Goal: Use online tool/utility

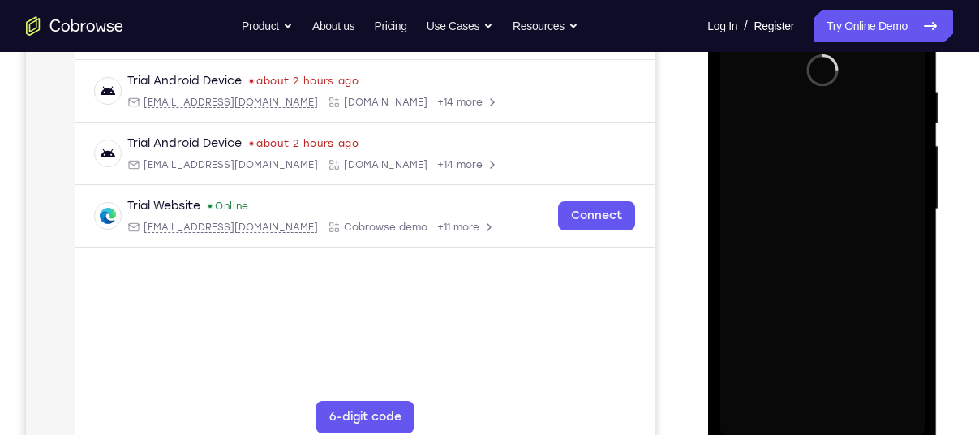
scroll to position [328, 0]
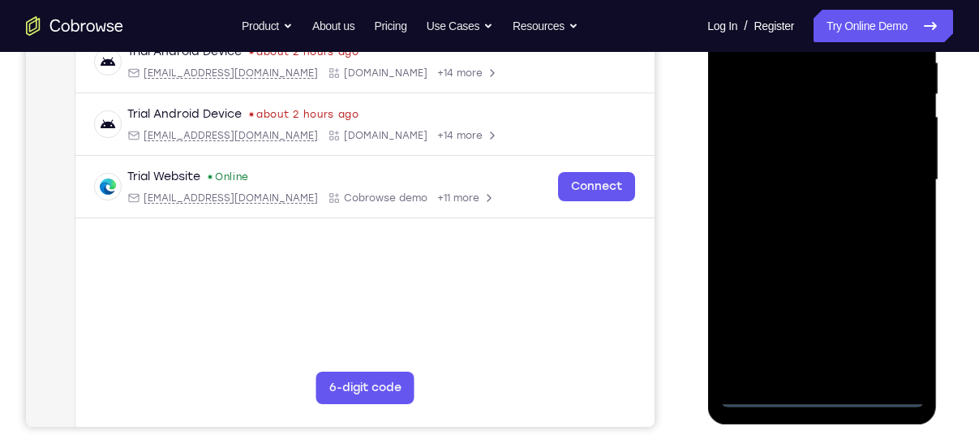
click at [822, 393] on div at bounding box center [822, 180] width 204 height 454
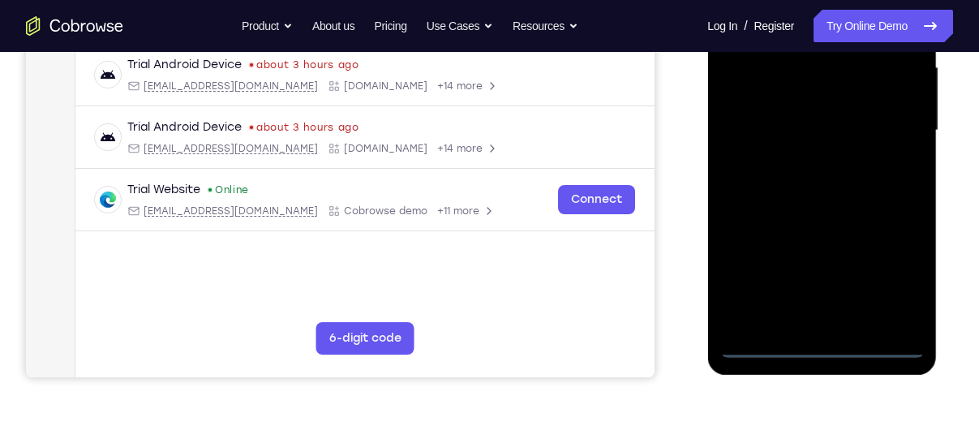
scroll to position [406, 0]
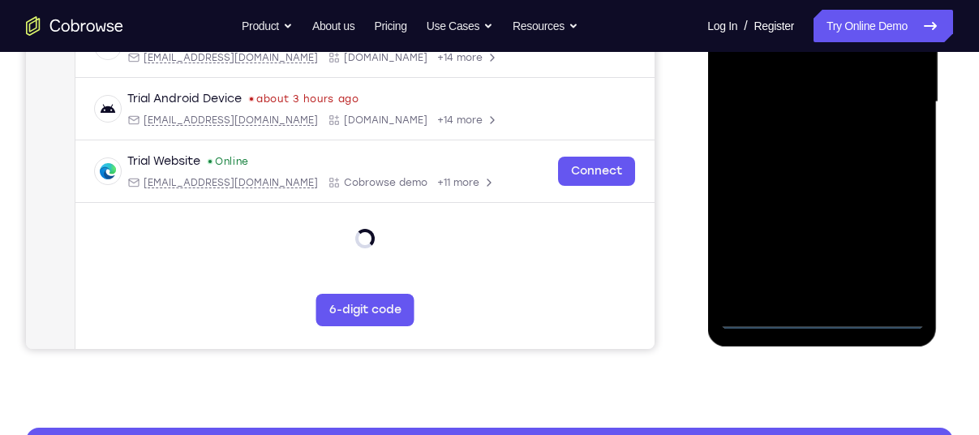
click at [889, 239] on div at bounding box center [822, 102] width 204 height 454
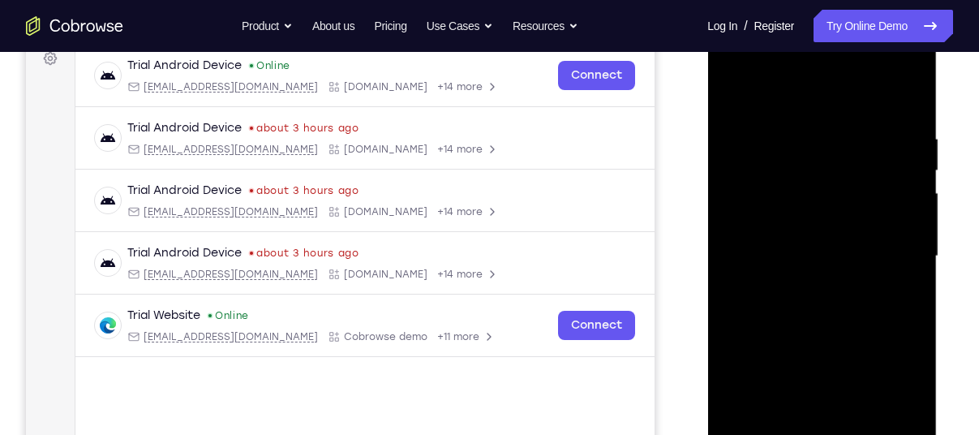
scroll to position [190, 0]
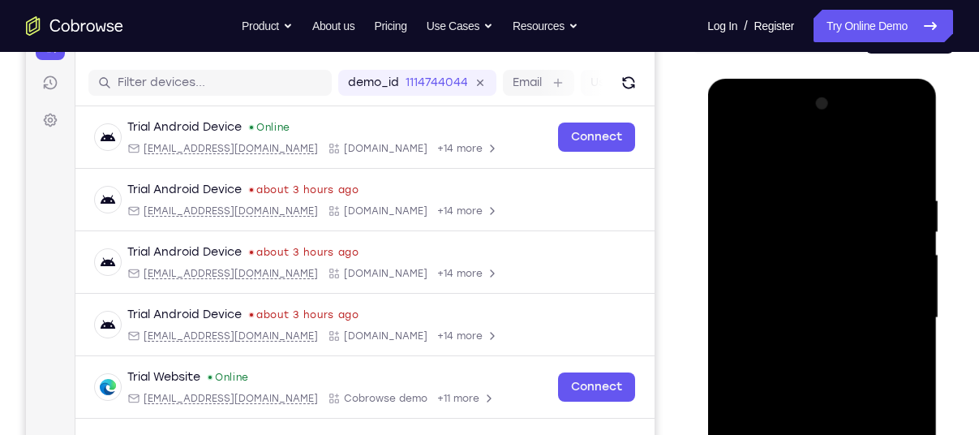
click at [755, 162] on div at bounding box center [822, 318] width 204 height 454
click at [756, 258] on div at bounding box center [822, 318] width 204 height 454
click at [747, 316] on div at bounding box center [822, 318] width 204 height 454
click at [890, 131] on div at bounding box center [822, 318] width 204 height 454
click at [734, 132] on div at bounding box center [822, 318] width 204 height 454
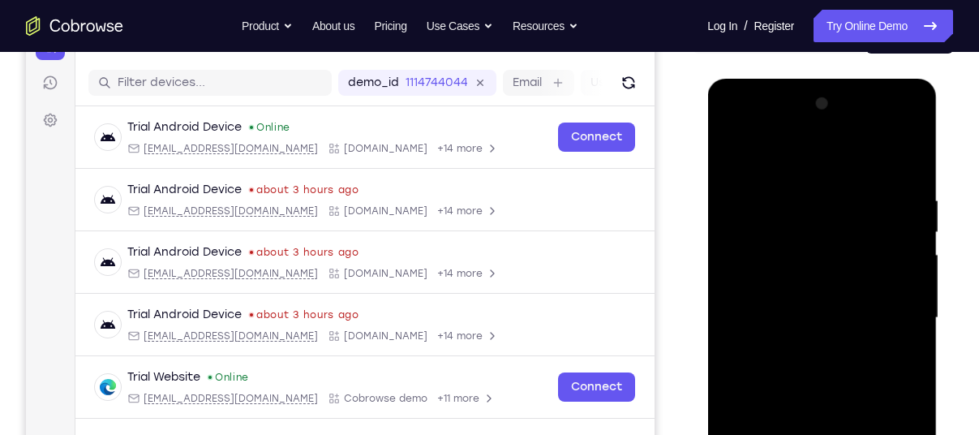
click at [893, 321] on div at bounding box center [822, 318] width 204 height 454
click at [806, 345] on div at bounding box center [822, 318] width 204 height 454
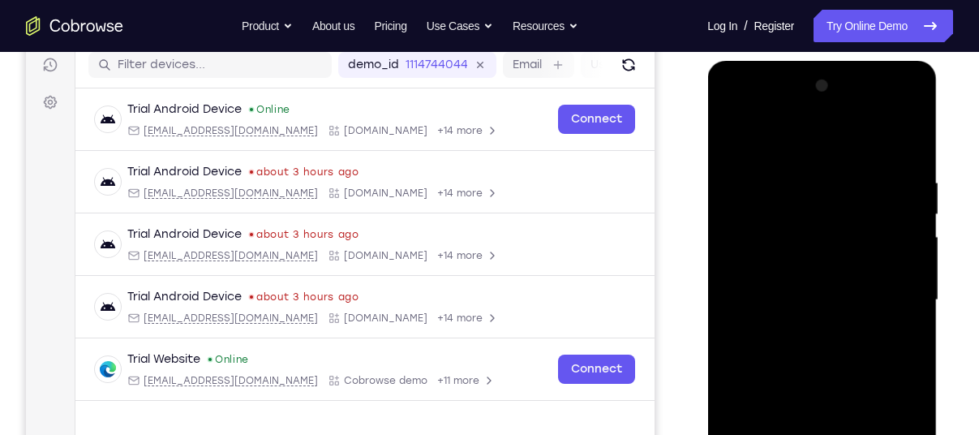
click at [768, 295] on div at bounding box center [822, 300] width 204 height 454
click at [790, 226] on div at bounding box center [822, 300] width 204 height 454
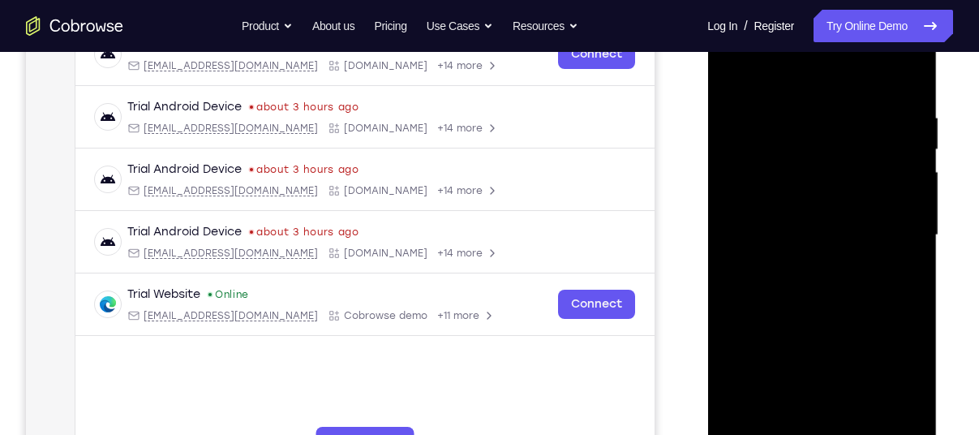
scroll to position [273, 0]
click at [758, 194] on div at bounding box center [822, 235] width 204 height 454
click at [764, 203] on div at bounding box center [822, 235] width 204 height 454
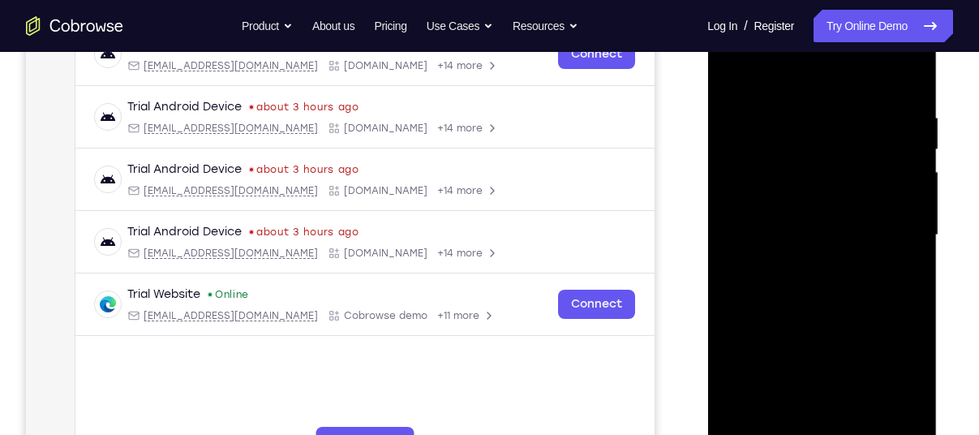
click at [764, 203] on div at bounding box center [822, 235] width 204 height 454
click at [780, 201] on div at bounding box center [822, 235] width 204 height 454
click at [835, 260] on div at bounding box center [822, 235] width 204 height 454
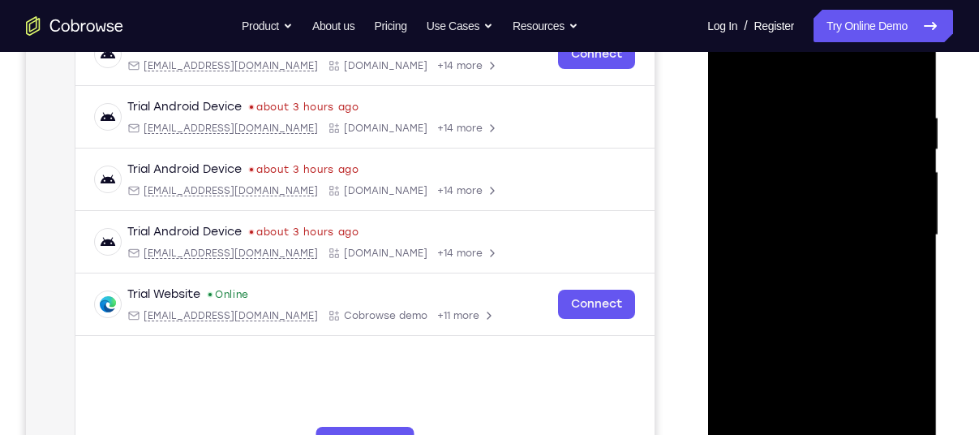
click at [813, 148] on div at bounding box center [822, 235] width 204 height 454
click at [811, 156] on div at bounding box center [822, 235] width 204 height 454
click at [906, 151] on div at bounding box center [822, 235] width 204 height 454
click at [734, 72] on div at bounding box center [822, 235] width 204 height 454
click at [812, 256] on div at bounding box center [822, 235] width 204 height 454
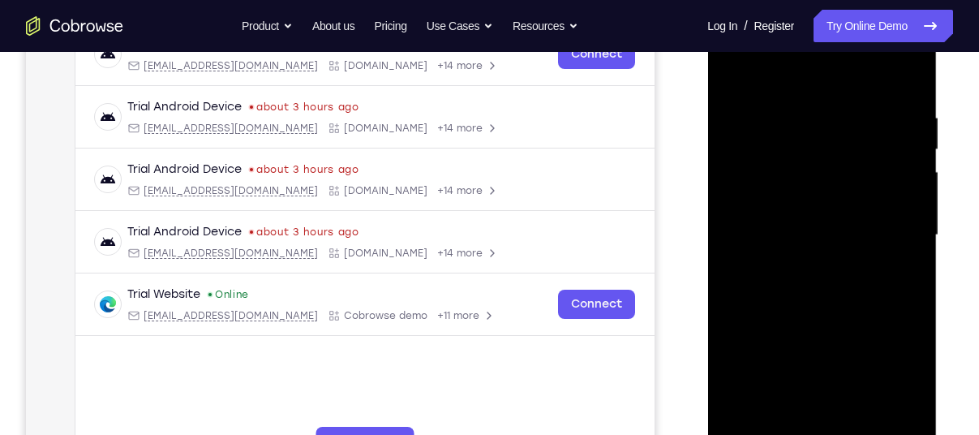
click at [812, 256] on div at bounding box center [822, 235] width 204 height 454
click at [730, 68] on div at bounding box center [822, 235] width 204 height 454
click at [802, 246] on div at bounding box center [822, 235] width 204 height 454
click at [743, 361] on div at bounding box center [822, 235] width 204 height 454
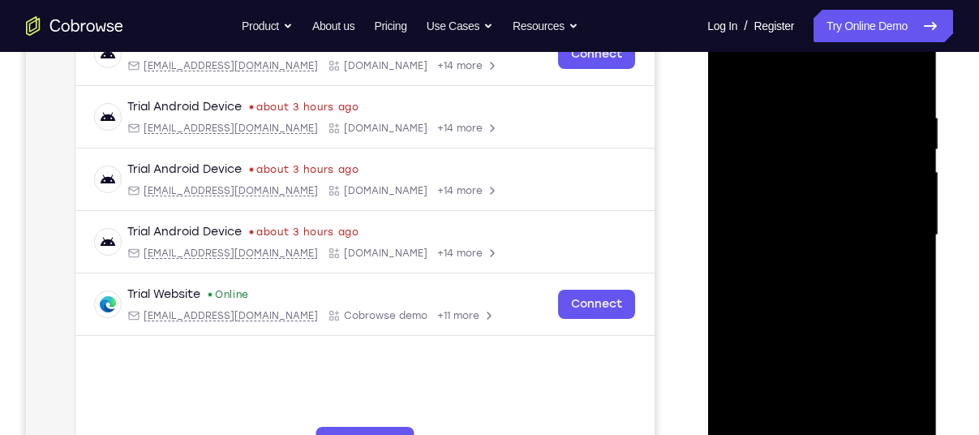
click at [839, 365] on div at bounding box center [822, 235] width 204 height 454
click at [902, 199] on div at bounding box center [822, 235] width 204 height 454
click at [910, 301] on div at bounding box center [822, 235] width 204 height 454
click at [875, 309] on div at bounding box center [822, 235] width 204 height 454
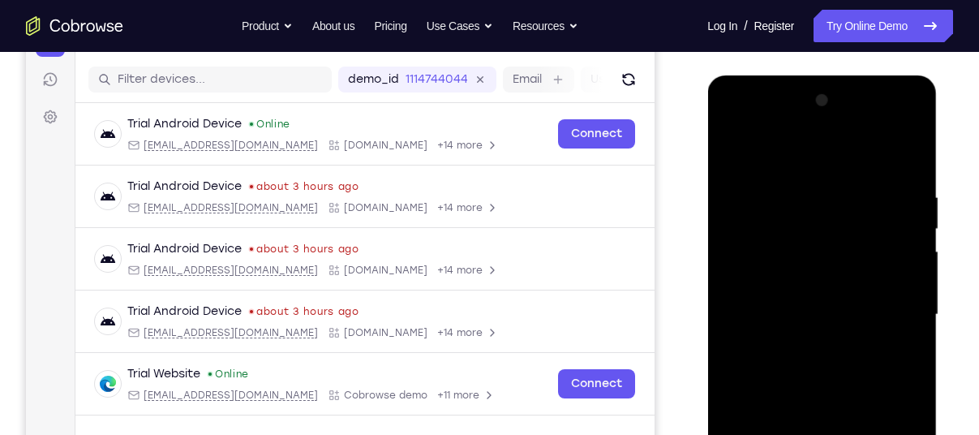
scroll to position [195, 0]
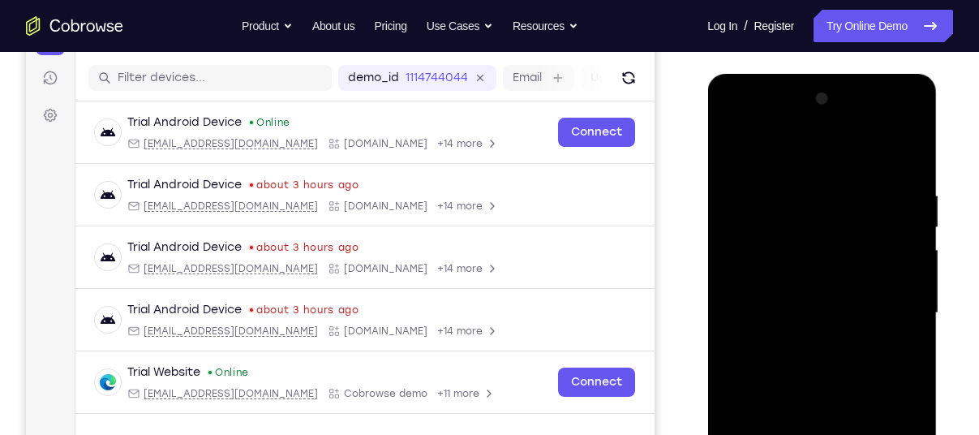
click at [794, 279] on div at bounding box center [822, 313] width 204 height 454
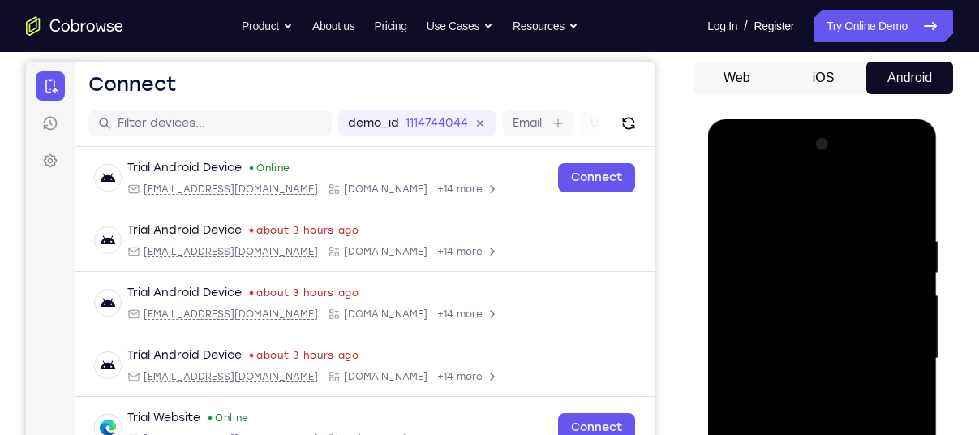
scroll to position [196, 0]
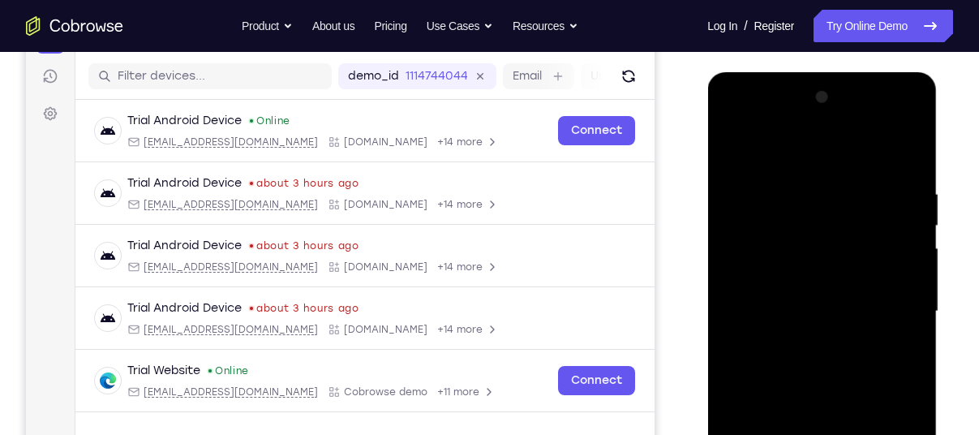
click at [794, 310] on div at bounding box center [822, 311] width 204 height 454
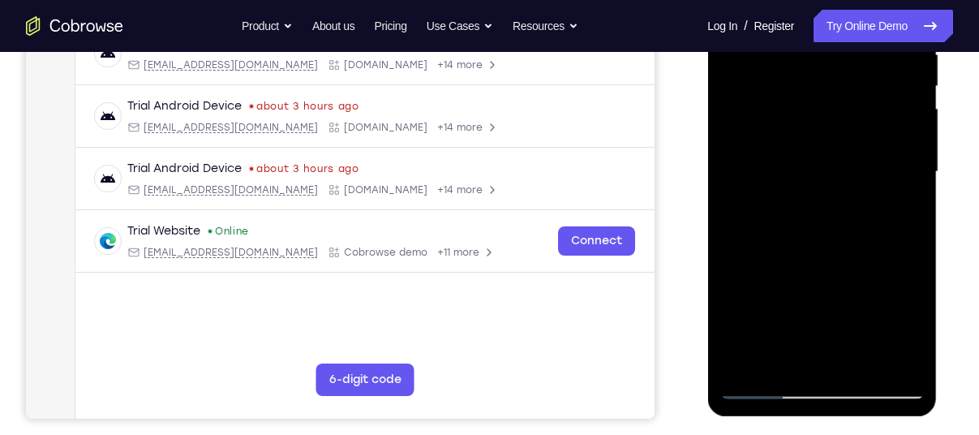
scroll to position [336, 0]
click at [759, 161] on div at bounding box center [822, 172] width 204 height 454
click at [811, 279] on div at bounding box center [822, 172] width 204 height 454
click at [791, 278] on div at bounding box center [822, 172] width 204 height 454
click at [858, 229] on div at bounding box center [822, 172] width 204 height 454
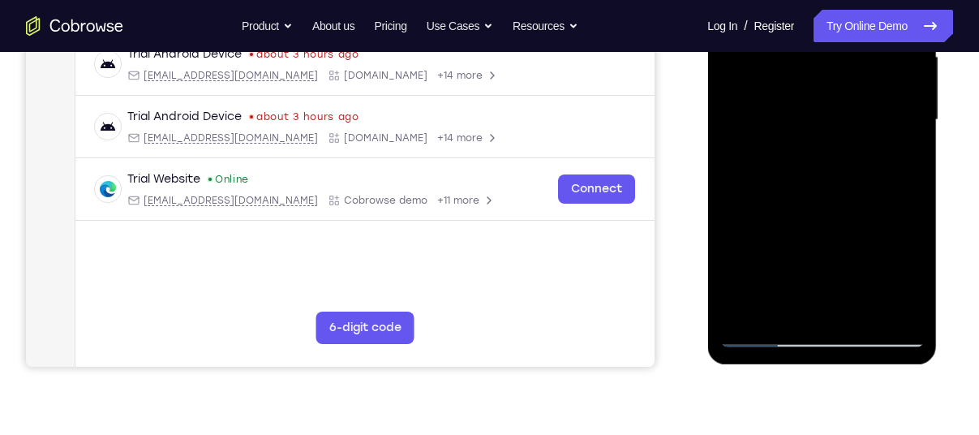
scroll to position [394, 0]
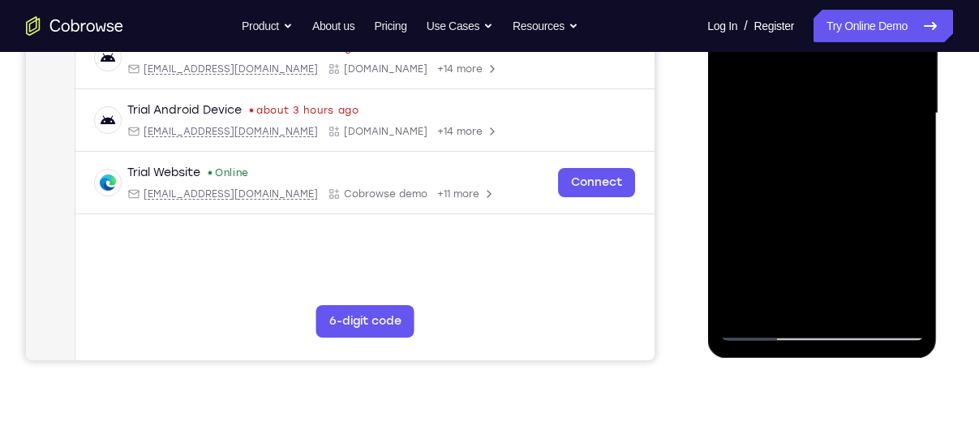
click at [865, 311] on div at bounding box center [822, 113] width 204 height 454
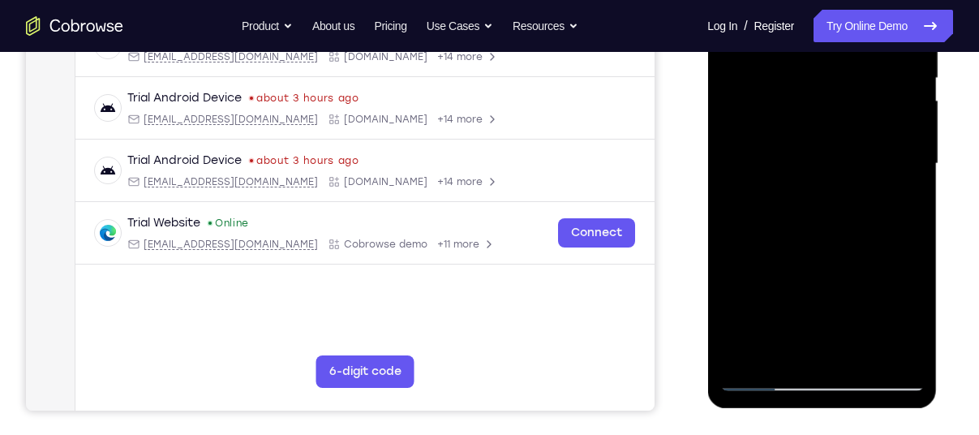
scroll to position [346, 0]
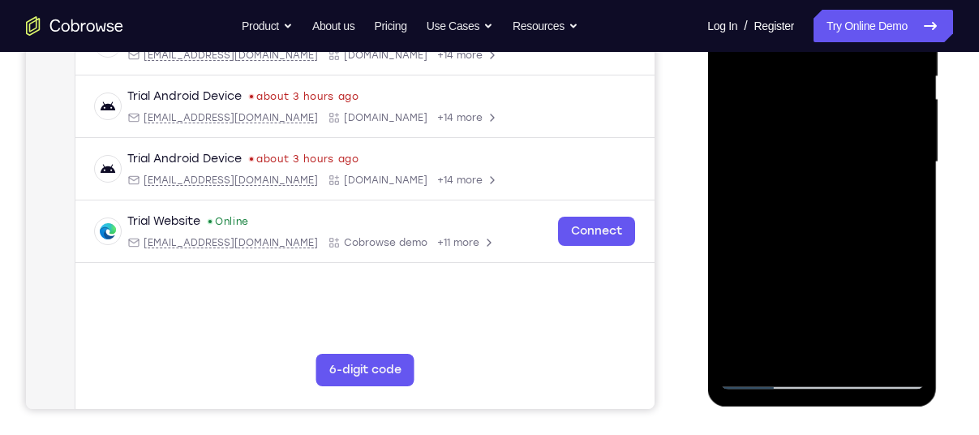
click at [776, 269] on div at bounding box center [822, 162] width 204 height 454
click at [850, 350] on div at bounding box center [822, 162] width 204 height 454
click at [840, 320] on div at bounding box center [822, 162] width 204 height 454
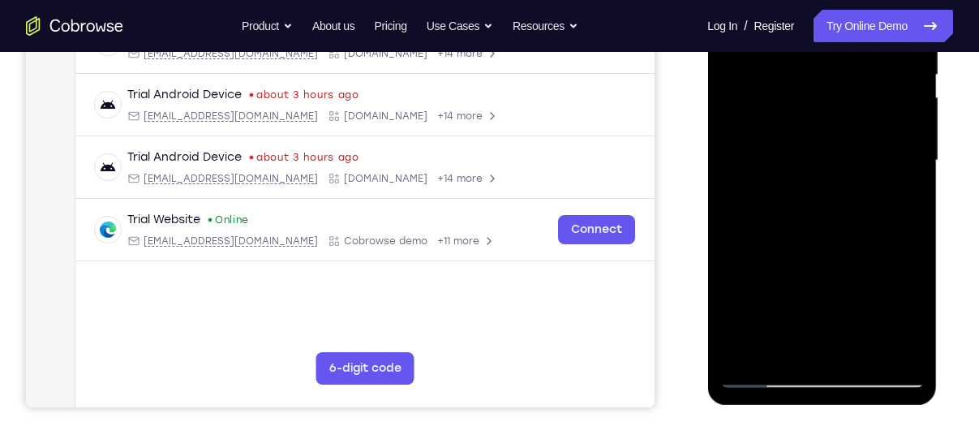
scroll to position [349, 0]
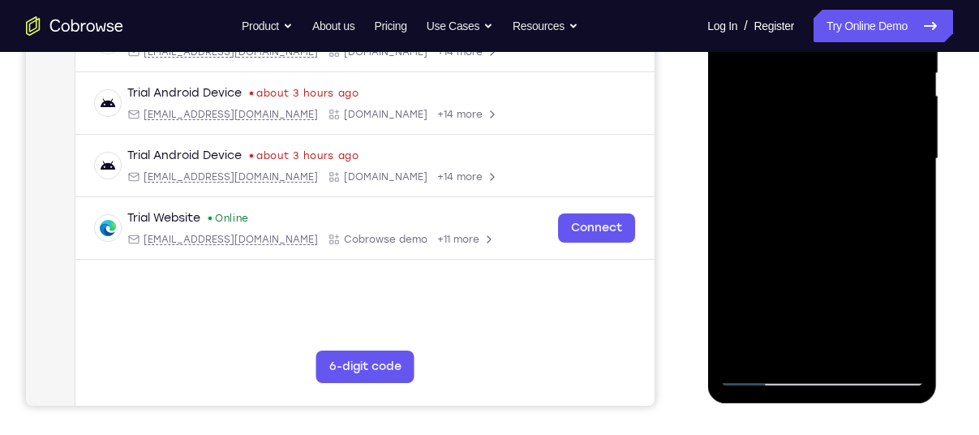
click at [837, 335] on div at bounding box center [822, 159] width 204 height 454
click at [837, 320] on div at bounding box center [822, 159] width 204 height 454
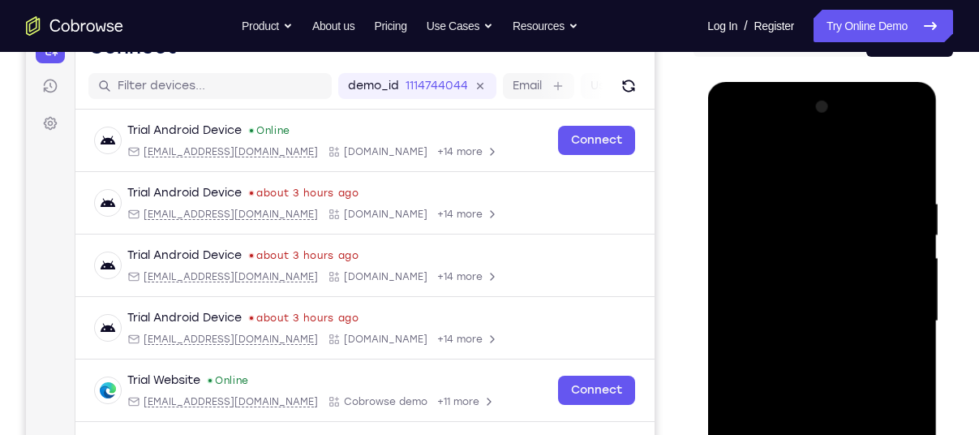
scroll to position [187, 0]
click at [696, 130] on div at bounding box center [824, 319] width 260 height 499
click at [808, 183] on div at bounding box center [822, 321] width 204 height 454
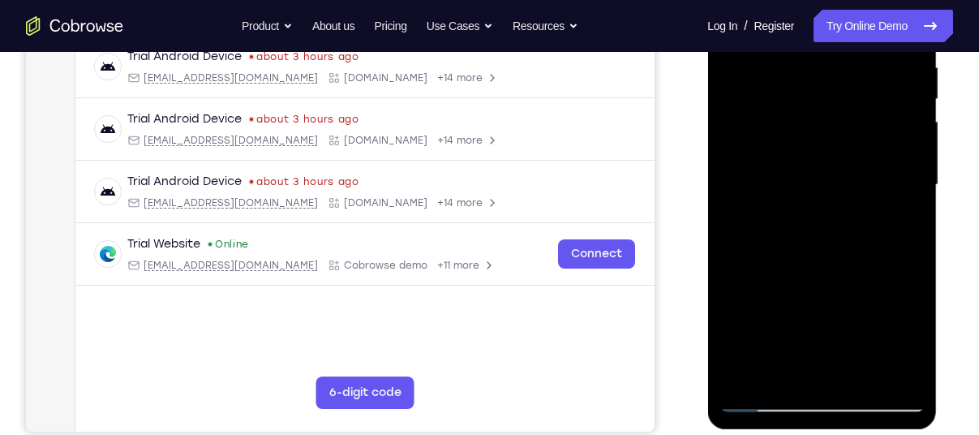
scroll to position [328, 0]
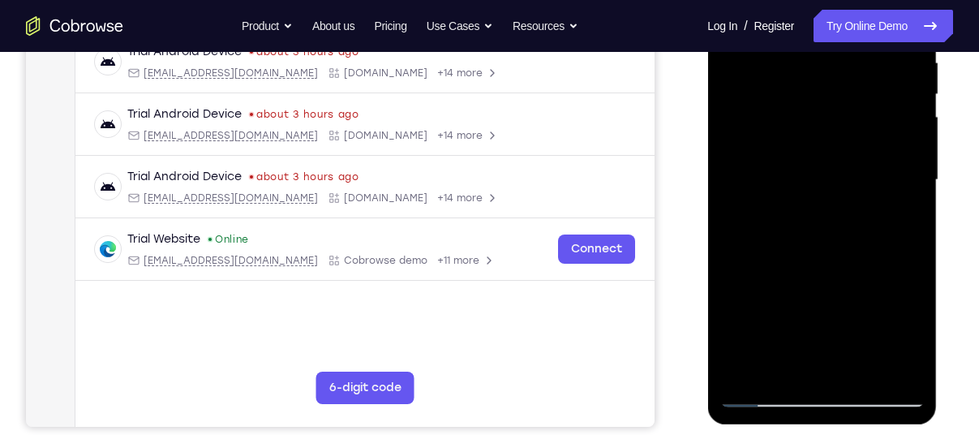
click at [823, 241] on div at bounding box center [822, 180] width 204 height 454
drag, startPoint x: 823, startPoint y: 100, endPoint x: 763, endPoint y: 176, distance: 97.1
click at [763, 176] on div at bounding box center [822, 180] width 204 height 454
click at [804, 341] on div at bounding box center [822, 180] width 204 height 454
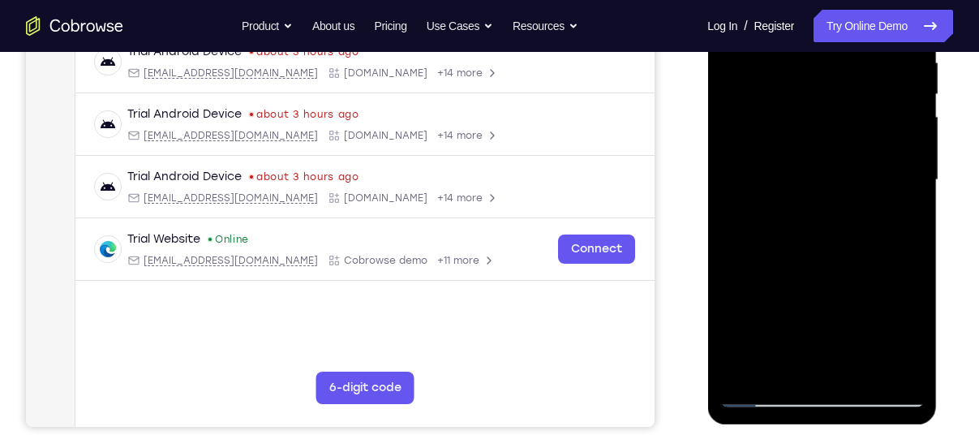
click at [804, 341] on div at bounding box center [822, 180] width 204 height 454
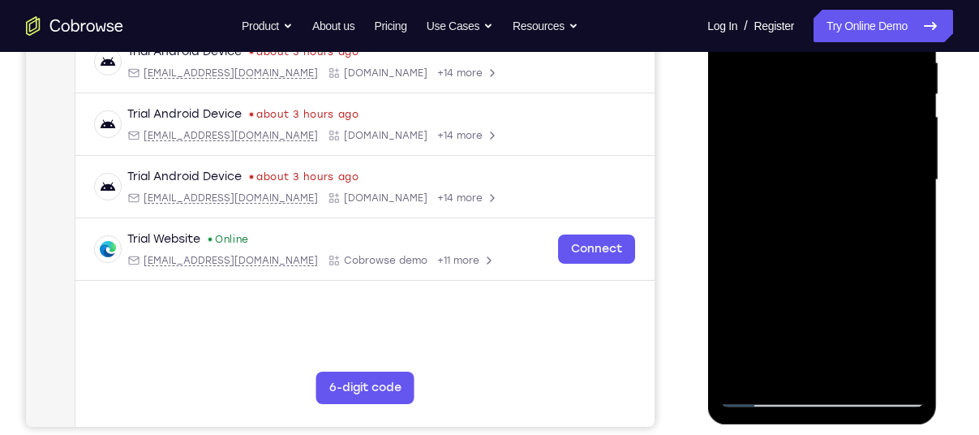
click at [773, 304] on div at bounding box center [822, 180] width 204 height 454
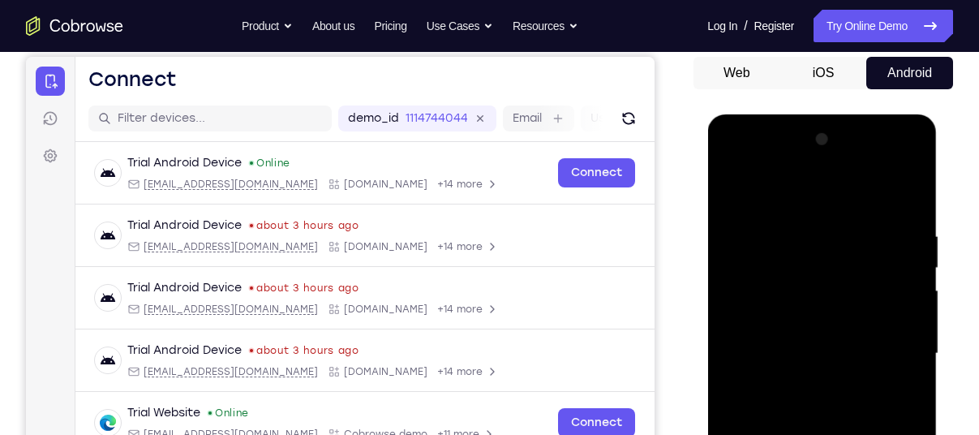
scroll to position [153, 0]
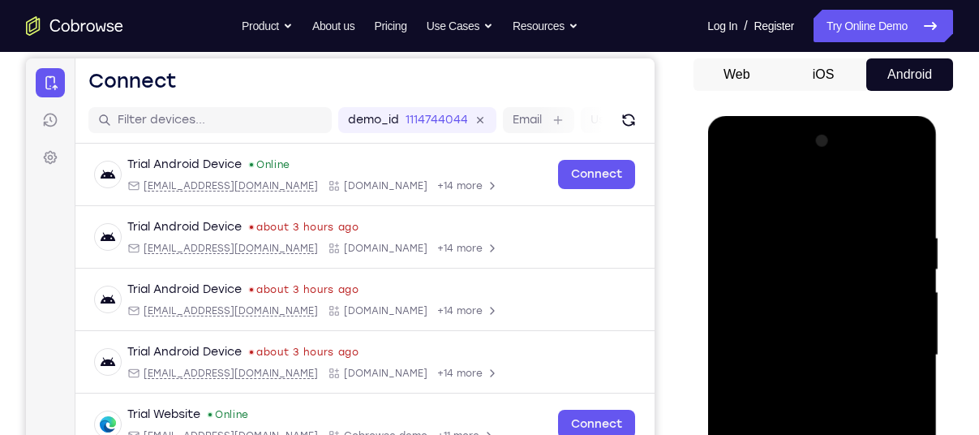
click at [843, 195] on div at bounding box center [822, 355] width 204 height 454
drag, startPoint x: 765, startPoint y: 186, endPoint x: 824, endPoint y: 188, distance: 59.3
click at [824, 188] on div at bounding box center [822, 355] width 204 height 454
click at [824, 192] on div at bounding box center [822, 355] width 204 height 454
click at [887, 161] on div at bounding box center [822, 355] width 204 height 454
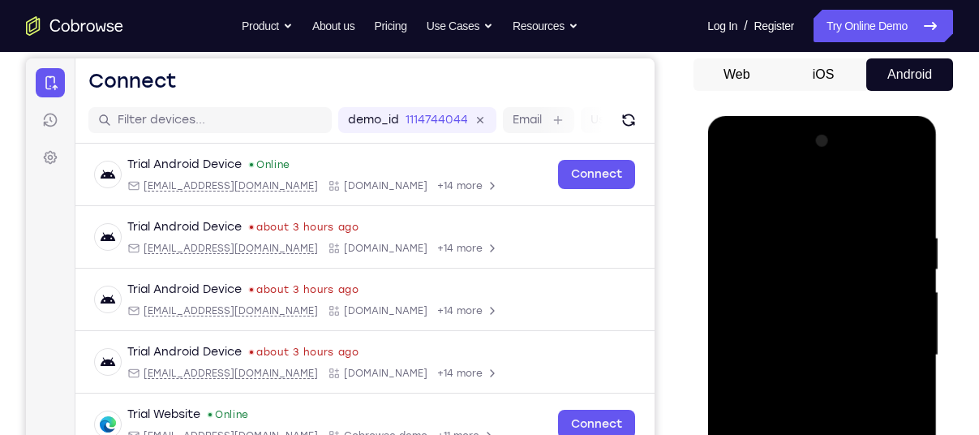
click at [794, 218] on div at bounding box center [822, 355] width 204 height 454
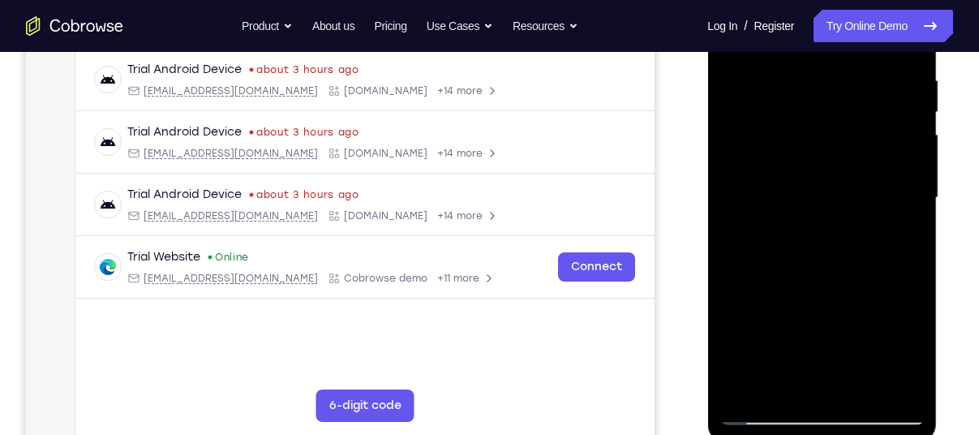
scroll to position [297, 0]
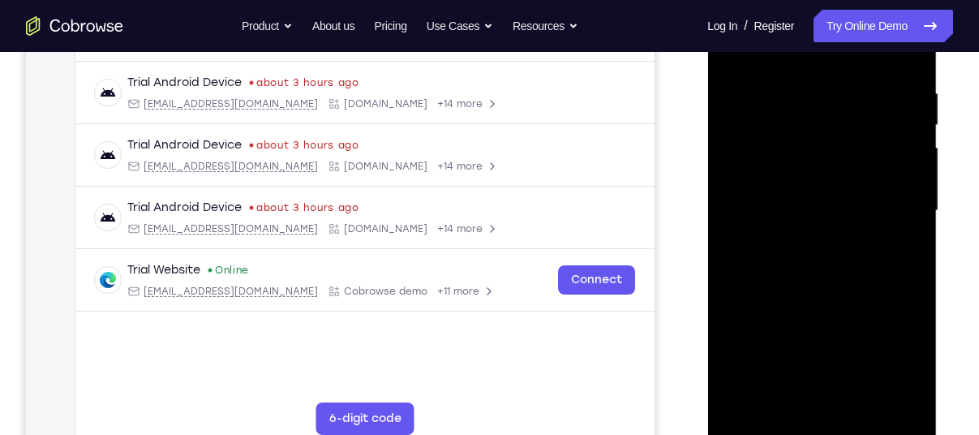
click at [817, 140] on div at bounding box center [822, 211] width 204 height 454
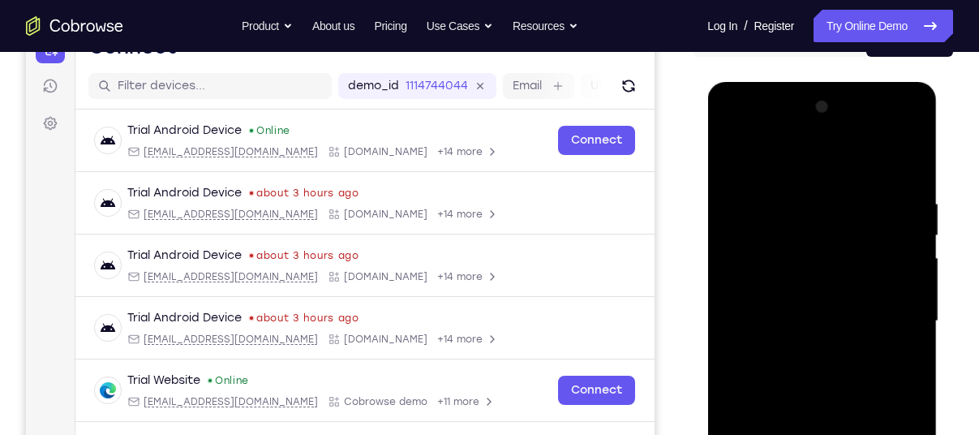
scroll to position [186, 0]
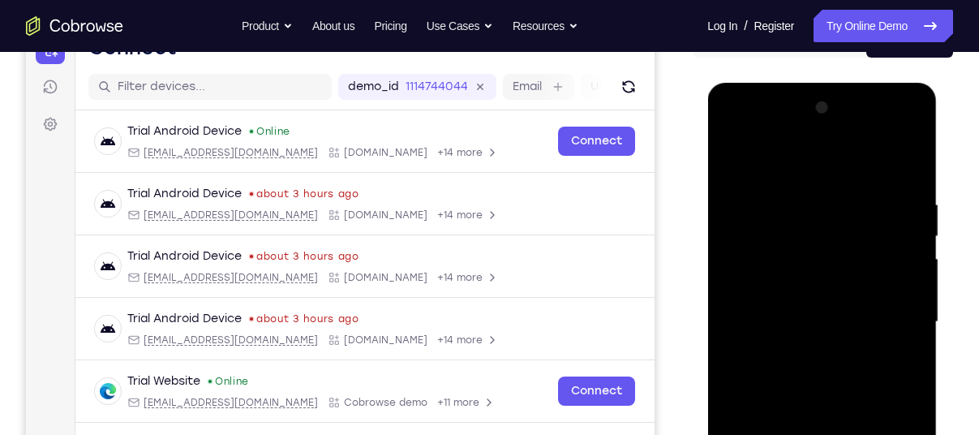
click at [794, 161] on div at bounding box center [822, 322] width 204 height 454
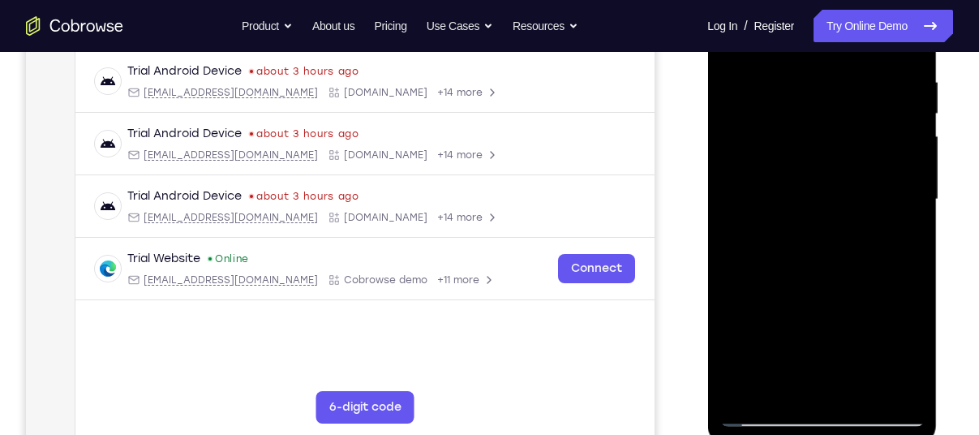
scroll to position [309, 0]
click at [761, 405] on div at bounding box center [822, 199] width 204 height 454
click at [764, 406] on div at bounding box center [822, 199] width 204 height 454
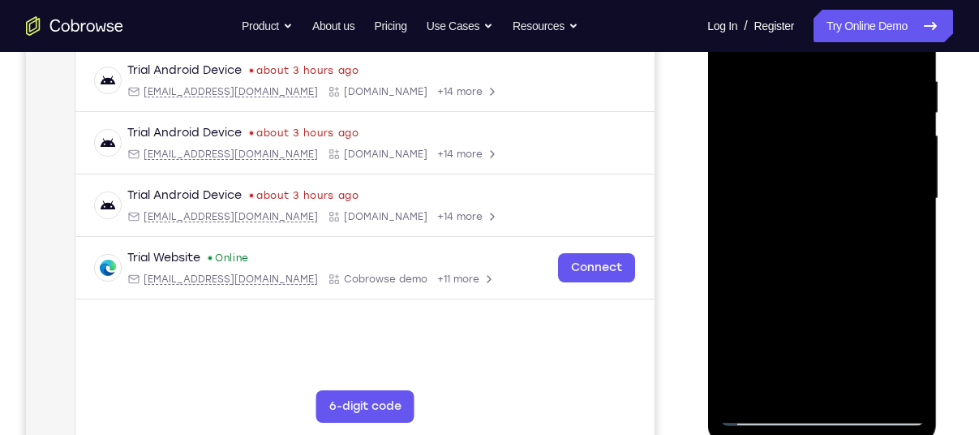
click at [764, 406] on div at bounding box center [822, 199] width 204 height 454
drag, startPoint x: 764, startPoint y: 406, endPoint x: 790, endPoint y: 365, distance: 48.6
click at [790, 365] on div at bounding box center [822, 199] width 204 height 454
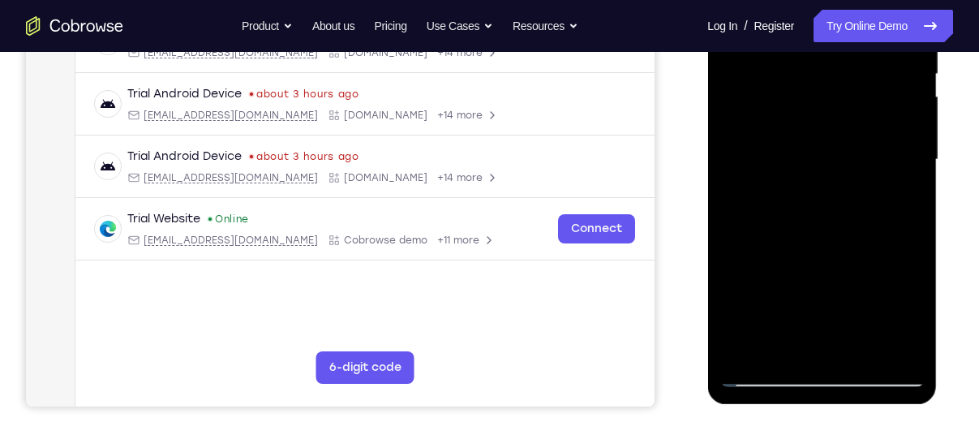
scroll to position [354, 0]
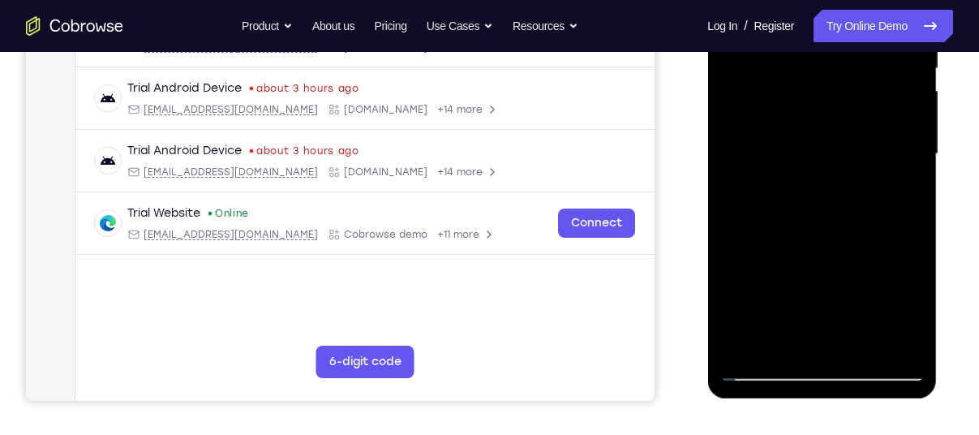
click at [800, 348] on div at bounding box center [822, 154] width 204 height 454
click at [815, 289] on div at bounding box center [822, 154] width 204 height 454
click at [808, 347] on div at bounding box center [822, 154] width 204 height 454
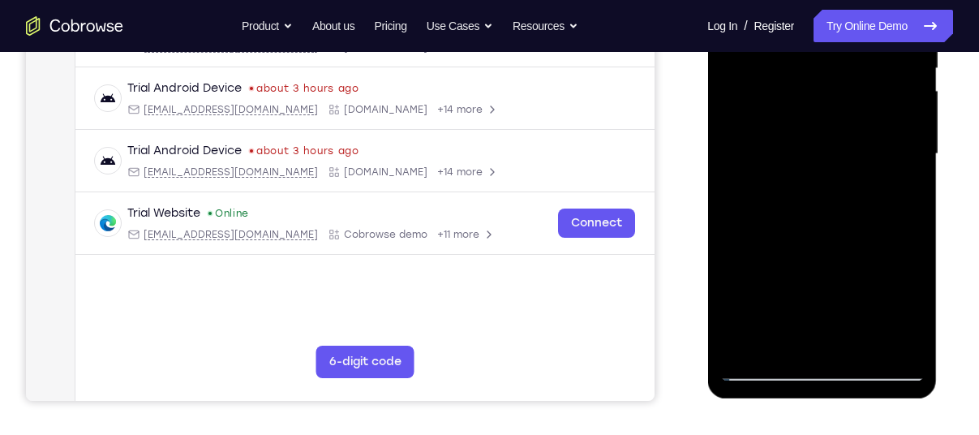
click at [760, 121] on div at bounding box center [822, 154] width 204 height 454
click at [773, 267] on div at bounding box center [822, 154] width 204 height 454
click at [773, 243] on div at bounding box center [822, 154] width 204 height 454
click at [768, 216] on div at bounding box center [822, 154] width 204 height 454
click at [768, 248] on div at bounding box center [822, 154] width 204 height 454
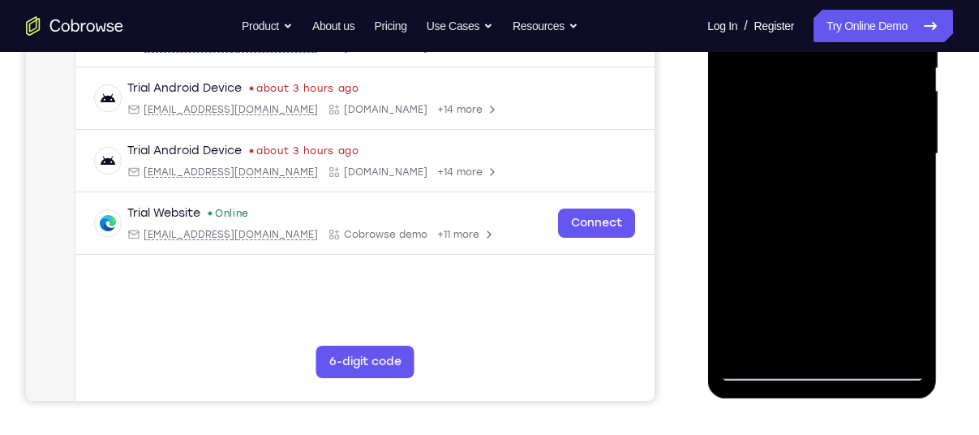
click at [771, 271] on div at bounding box center [822, 154] width 204 height 454
click at [798, 246] on div at bounding box center [822, 154] width 204 height 454
click at [804, 283] on div at bounding box center [822, 154] width 204 height 454
click at [809, 209] on div at bounding box center [822, 154] width 204 height 454
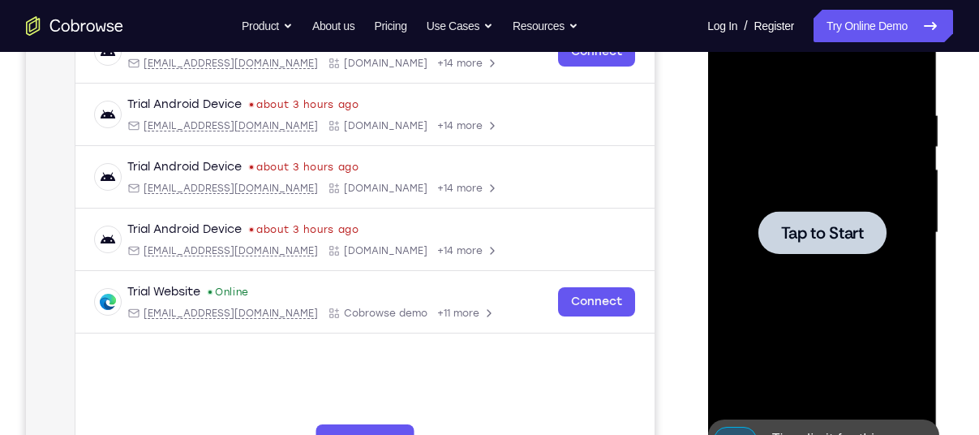
scroll to position [273, 0]
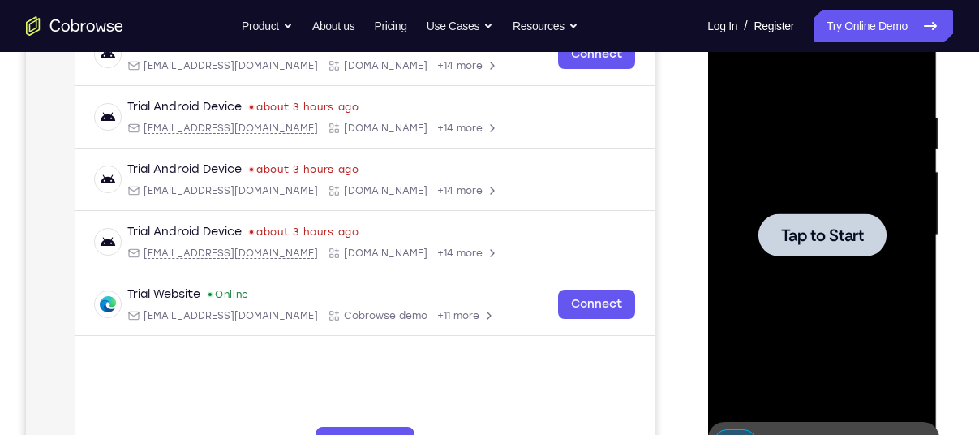
click at [836, 215] on div at bounding box center [822, 234] width 128 height 43
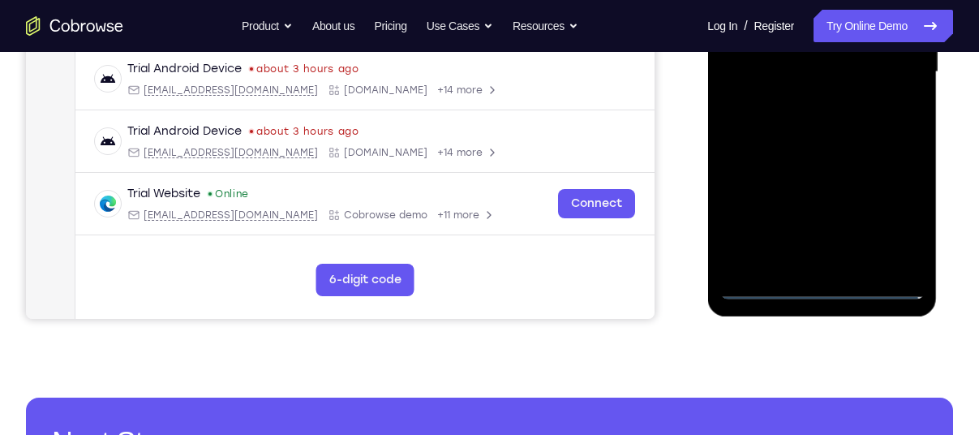
scroll to position [435, 0]
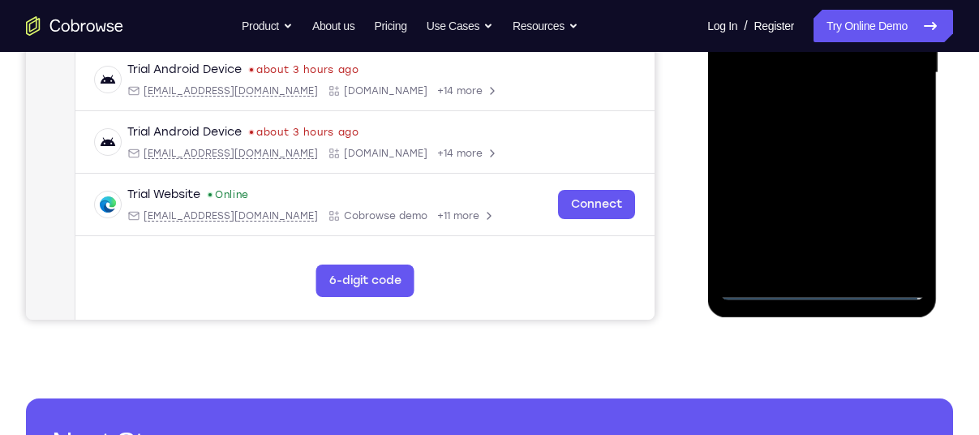
click at [768, 290] on div at bounding box center [822, 73] width 204 height 454
click at [760, 290] on div at bounding box center [822, 73] width 204 height 454
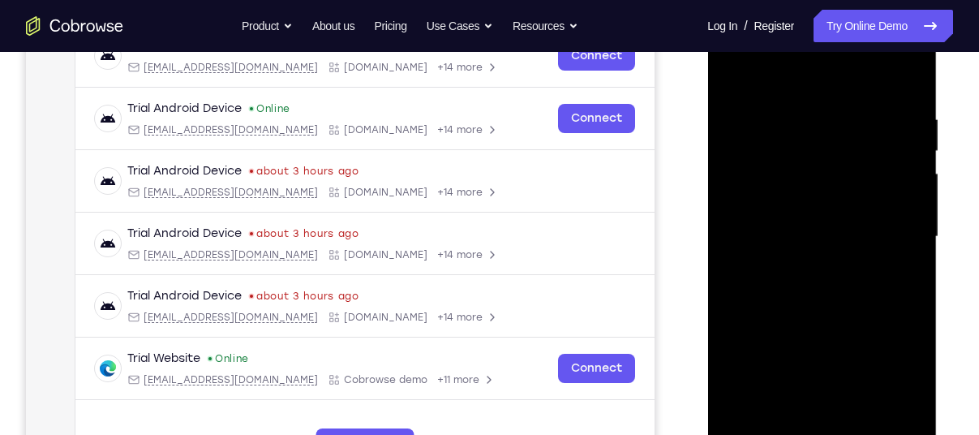
scroll to position [270, 0]
click at [892, 378] on div at bounding box center [822, 238] width 204 height 454
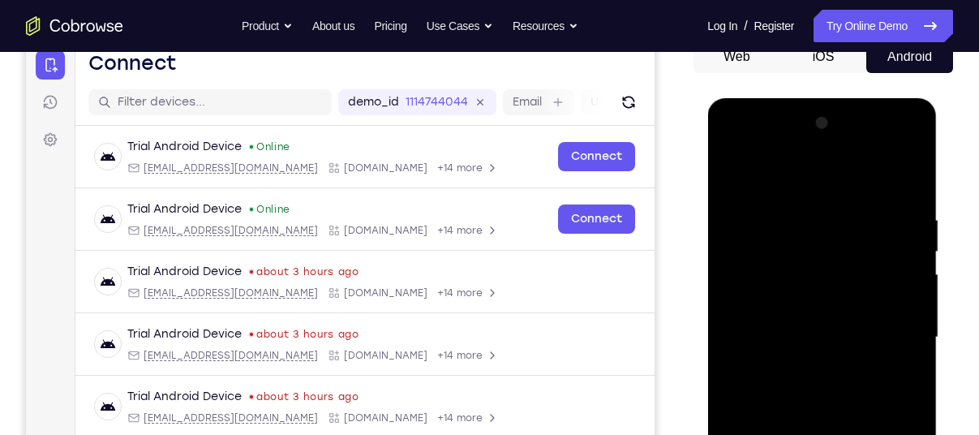
scroll to position [168, 0]
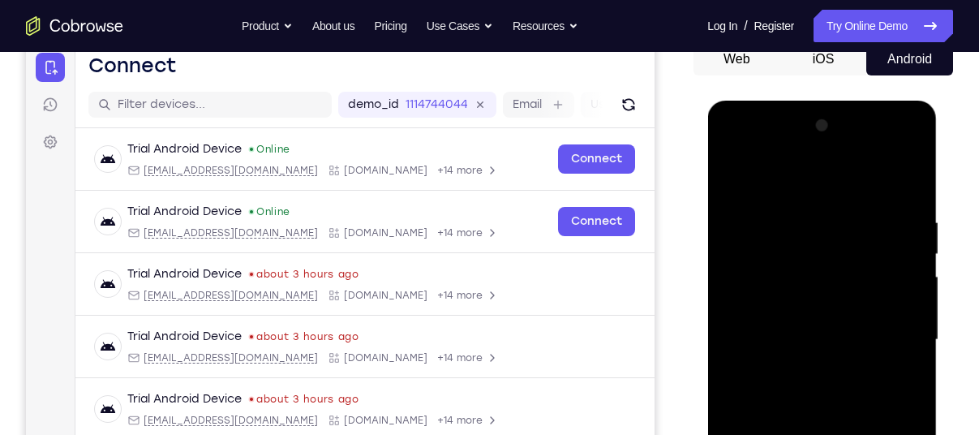
click at [808, 168] on div at bounding box center [822, 340] width 204 height 454
click at [889, 326] on div at bounding box center [822, 340] width 204 height 454
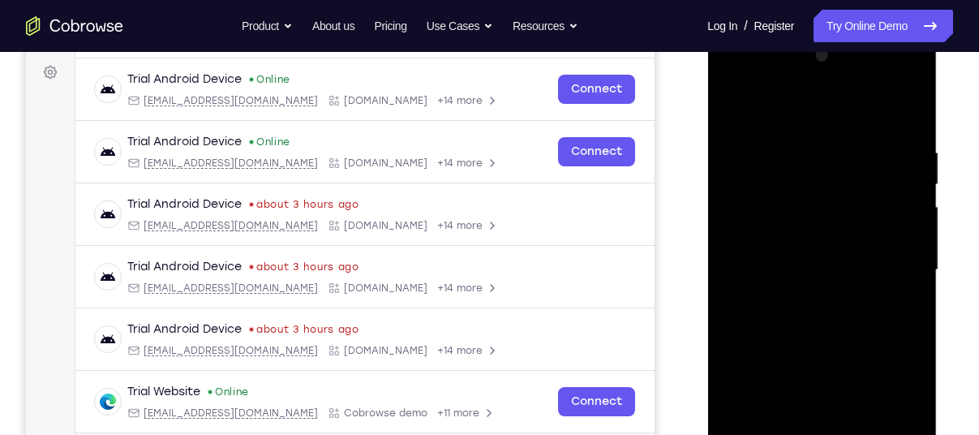
scroll to position [239, 0]
click at [830, 278] on div at bounding box center [822, 269] width 204 height 454
click at [805, 294] on div at bounding box center [822, 269] width 204 height 454
click at [827, 255] on div at bounding box center [822, 269] width 204 height 454
click at [806, 249] on div at bounding box center [822, 269] width 204 height 454
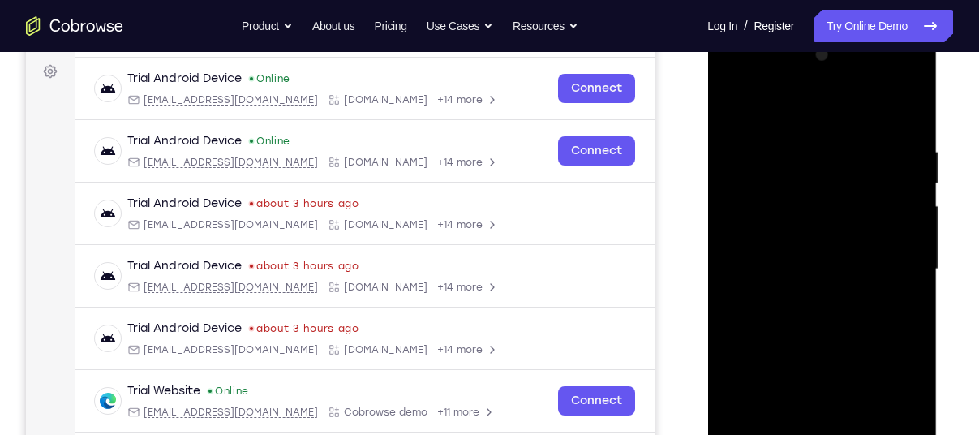
click at [805, 253] on div at bounding box center [822, 269] width 204 height 454
drag, startPoint x: 773, startPoint y: 239, endPoint x: 774, endPoint y: 265, distance: 26.0
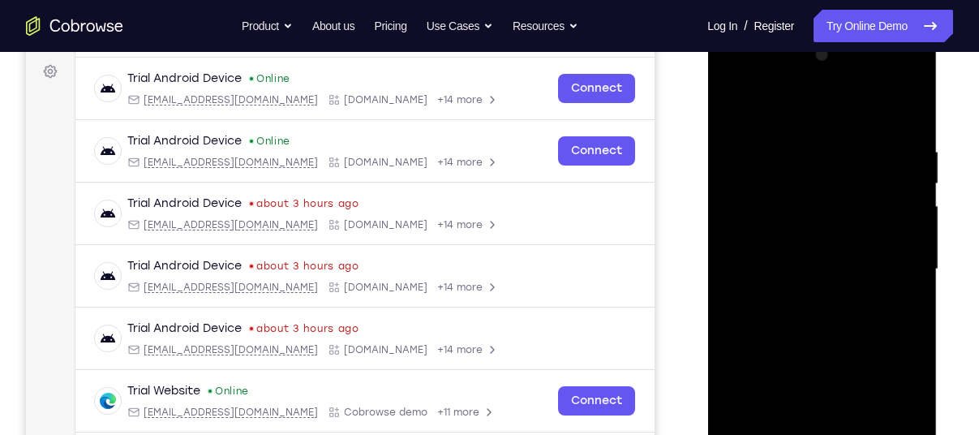
click at [774, 265] on div at bounding box center [822, 269] width 204 height 454
click at [822, 309] on div at bounding box center [822, 269] width 204 height 454
click at [812, 256] on div at bounding box center [822, 269] width 204 height 454
click at [794, 237] on div at bounding box center [822, 269] width 204 height 454
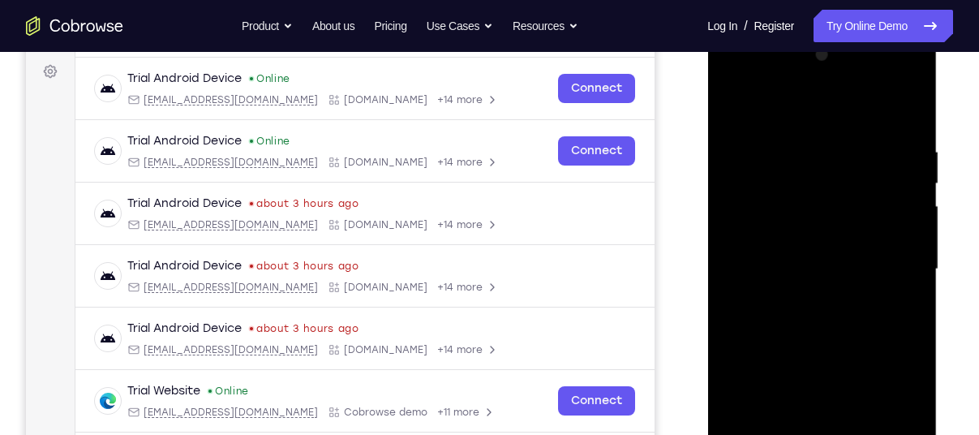
click at [813, 266] on div at bounding box center [822, 269] width 204 height 454
click at [822, 338] on div at bounding box center [822, 269] width 204 height 454
click at [816, 252] on div at bounding box center [822, 269] width 204 height 454
click at [909, 236] on div at bounding box center [822, 269] width 204 height 454
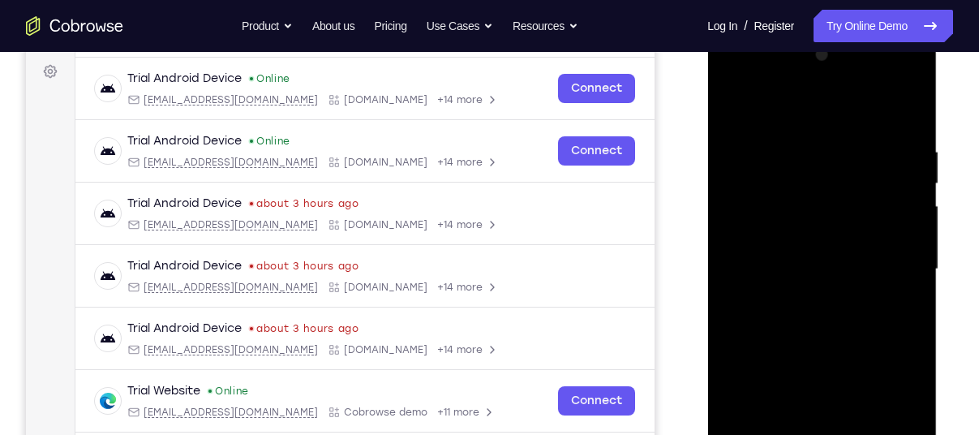
click at [826, 199] on div at bounding box center [822, 269] width 204 height 454
click at [850, 273] on div at bounding box center [822, 269] width 204 height 454
click at [828, 309] on div at bounding box center [822, 269] width 204 height 454
click at [812, 290] on div at bounding box center [822, 269] width 204 height 454
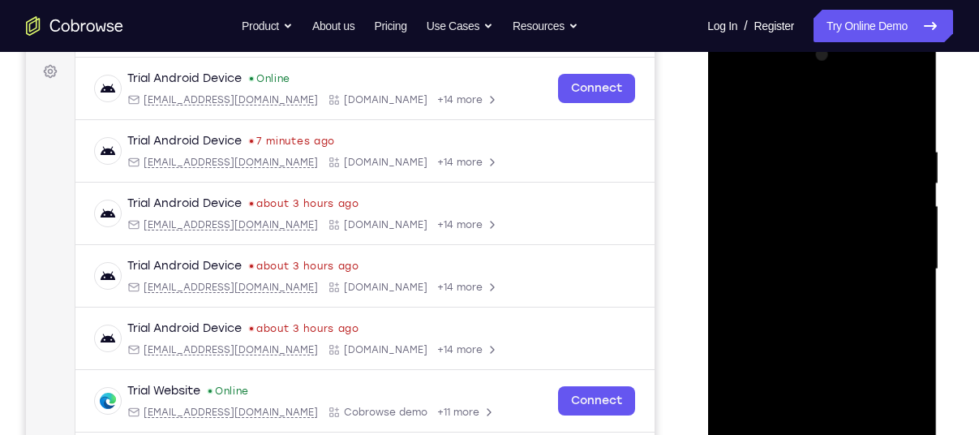
click at [816, 269] on div at bounding box center [822, 269] width 204 height 454
click at [835, 319] on div at bounding box center [822, 269] width 204 height 454
click at [812, 289] on div at bounding box center [822, 269] width 204 height 454
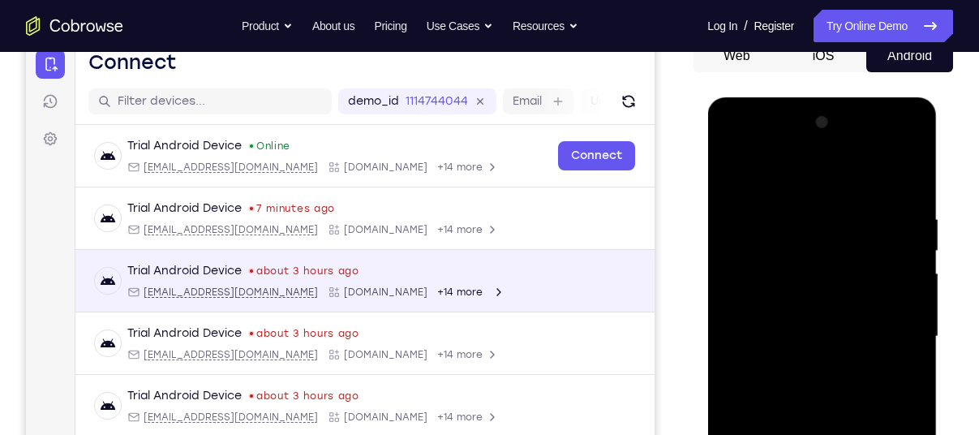
scroll to position [170, 0]
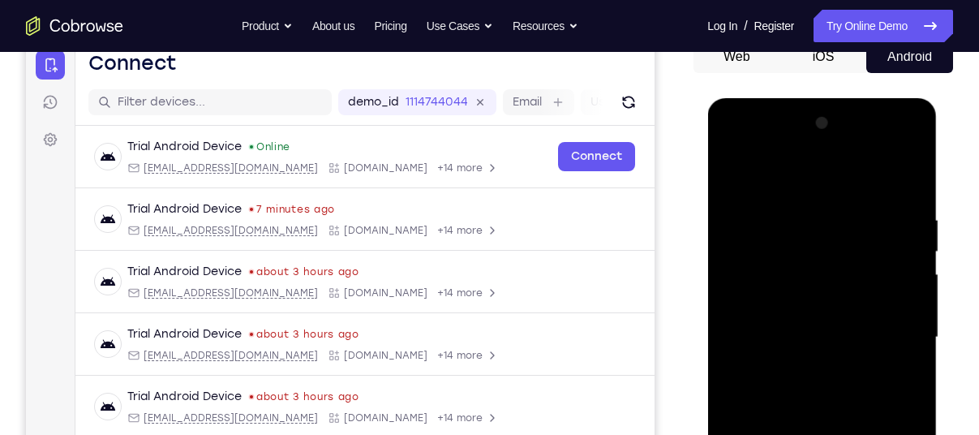
click at [829, 364] on div at bounding box center [822, 337] width 204 height 454
click at [852, 260] on div at bounding box center [822, 337] width 204 height 454
click at [802, 261] on div at bounding box center [822, 337] width 204 height 454
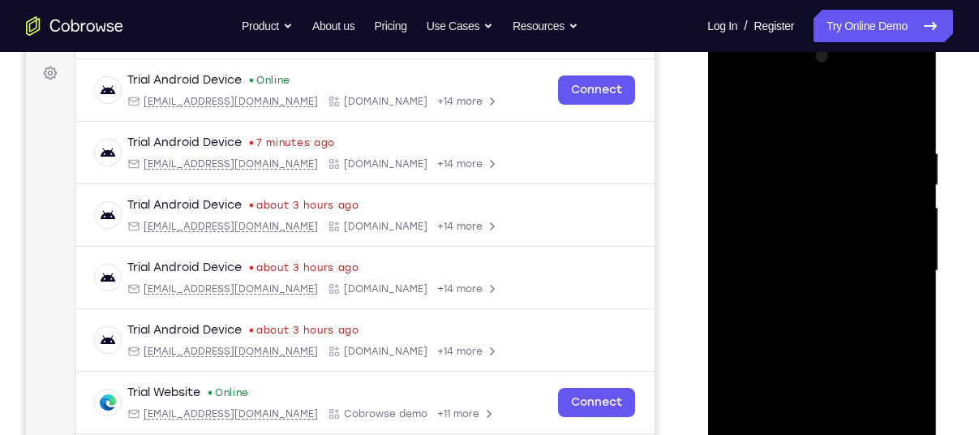
scroll to position [238, 0]
click at [794, 286] on div at bounding box center [822, 270] width 204 height 454
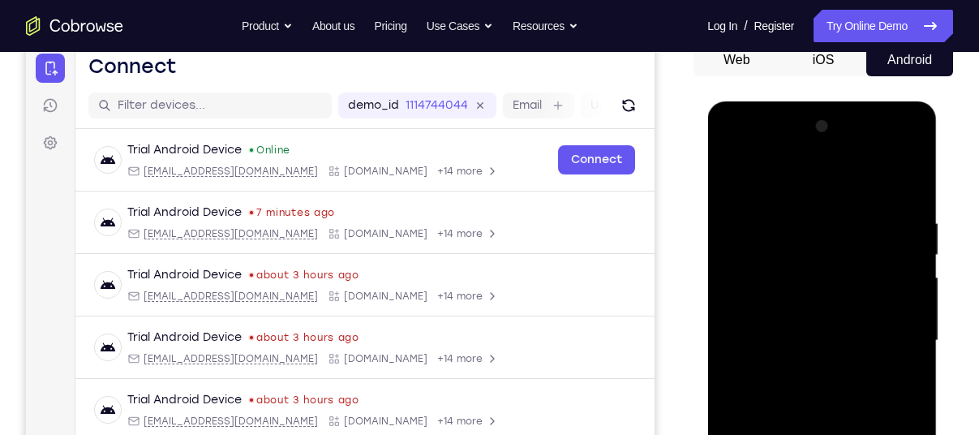
scroll to position [164, 0]
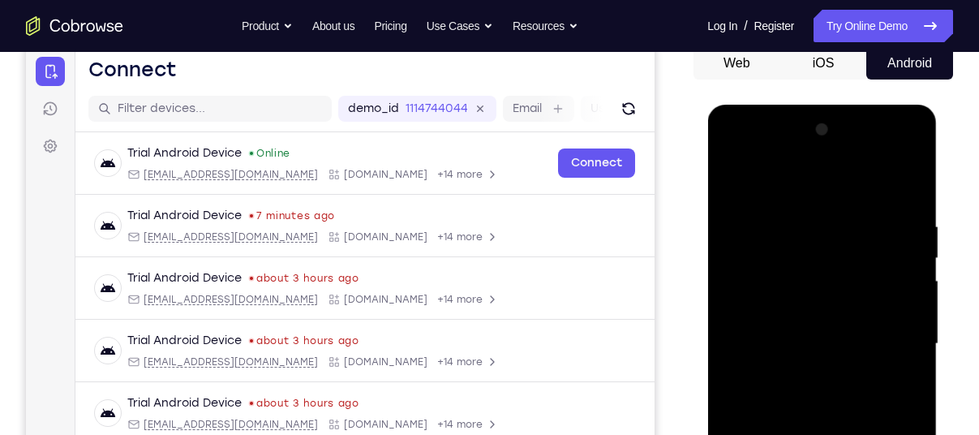
click at [730, 176] on div at bounding box center [822, 344] width 204 height 454
click at [831, 330] on div at bounding box center [822, 344] width 204 height 454
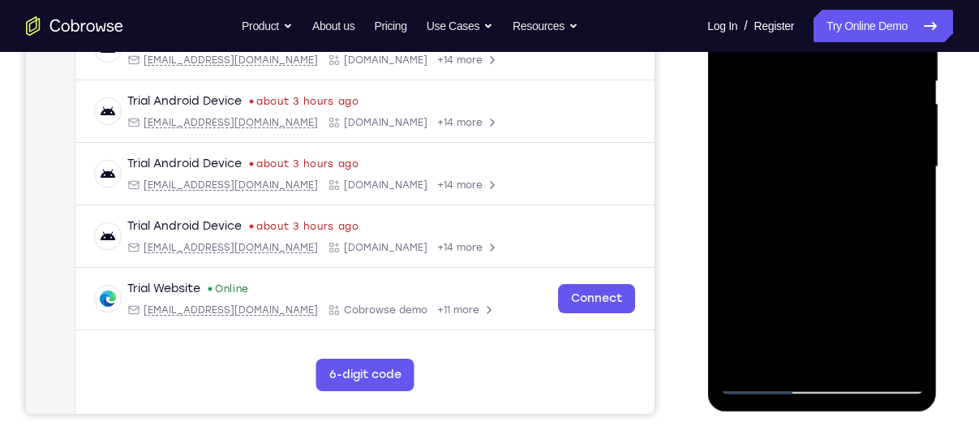
click at [802, 268] on div at bounding box center [822, 167] width 204 height 454
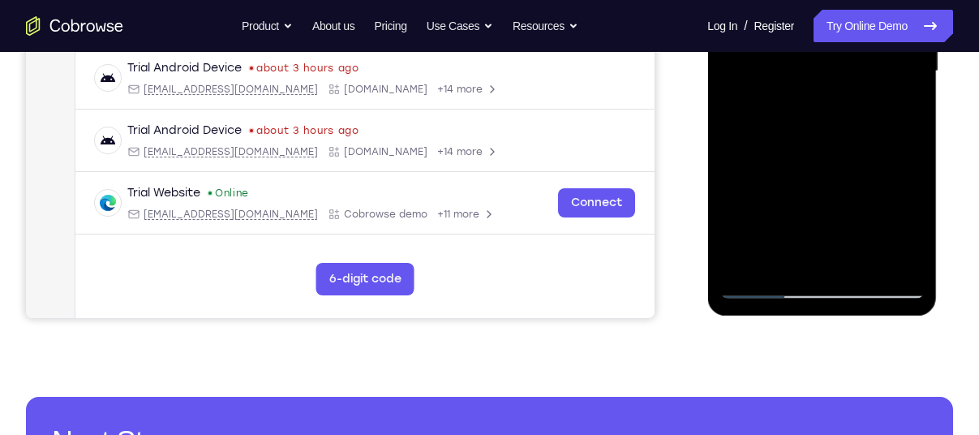
scroll to position [443, 0]
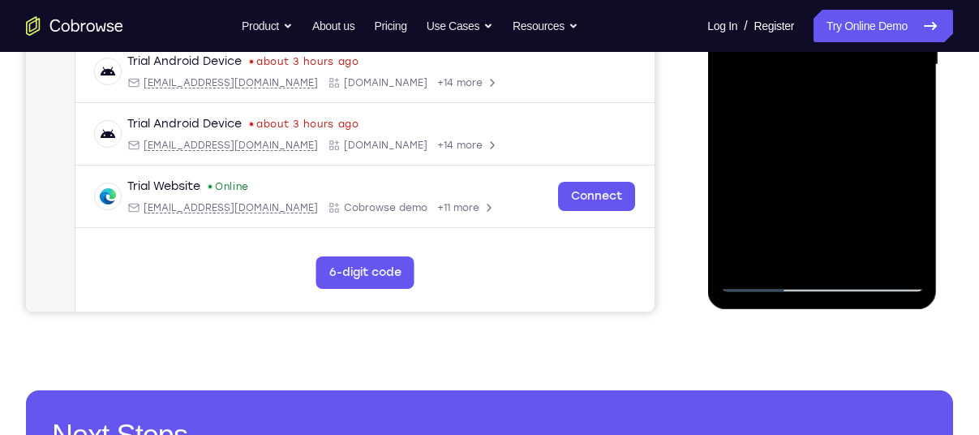
click at [759, 273] on div at bounding box center [822, 65] width 204 height 454
click at [760, 273] on div at bounding box center [822, 65] width 204 height 454
click at [760, 274] on div at bounding box center [822, 65] width 204 height 454
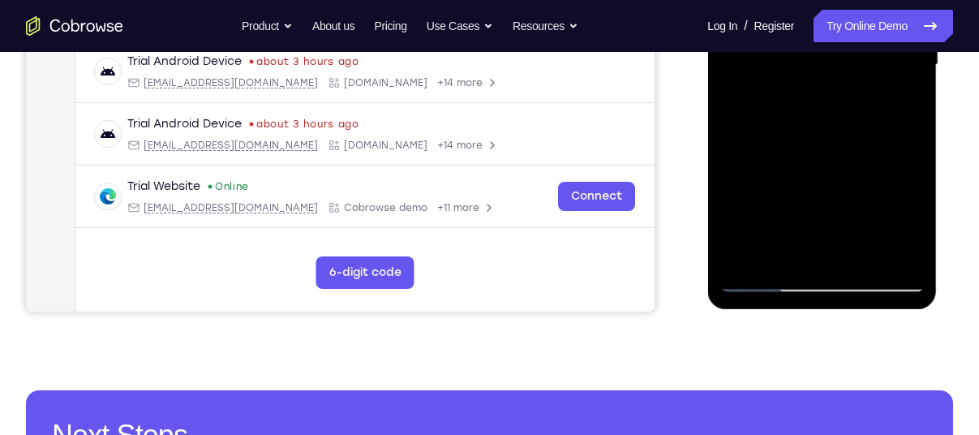
click at [760, 274] on div at bounding box center [822, 65] width 204 height 454
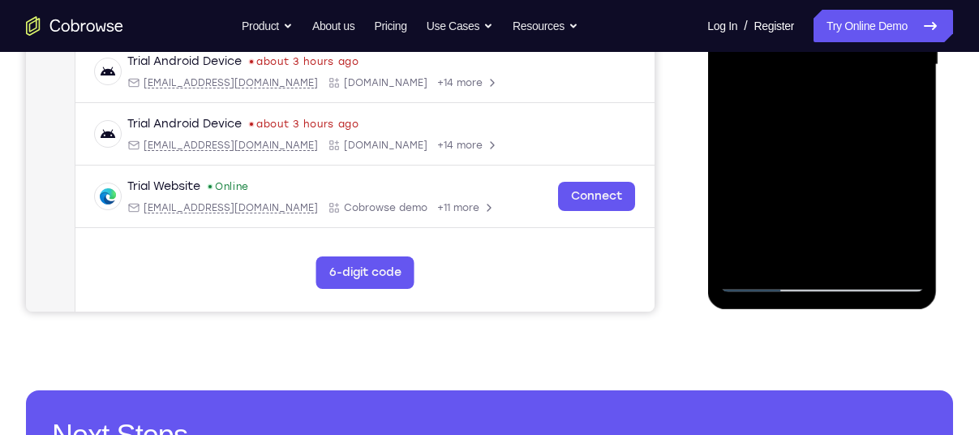
click at [760, 274] on div at bounding box center [822, 65] width 204 height 454
drag, startPoint x: 760, startPoint y: 274, endPoint x: 426, endPoint y: 123, distance: 367.2
click at [708, 123] on html "Online web based iOS Simulators and Android Emulators. Run iPhone, iPad, Mobile…" at bounding box center [823, 69] width 231 height 487
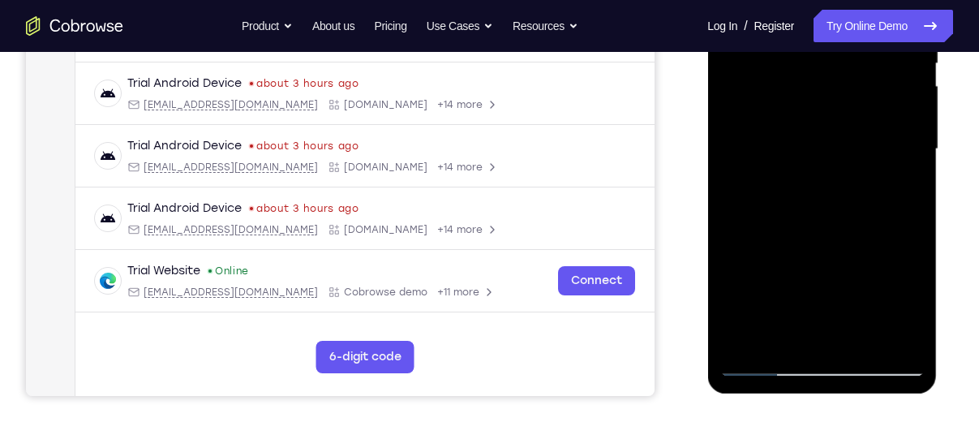
scroll to position [359, 0]
click at [767, 357] on div at bounding box center [822, 148] width 204 height 454
click at [766, 360] on div at bounding box center [822, 148] width 204 height 454
drag, startPoint x: 766, startPoint y: 360, endPoint x: 737, endPoint y: 301, distance: 66.0
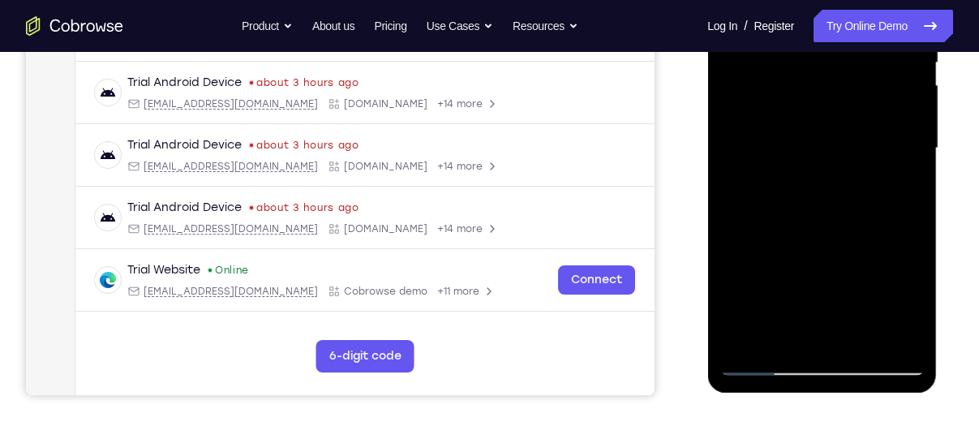
click at [737, 301] on div at bounding box center [822, 148] width 204 height 454
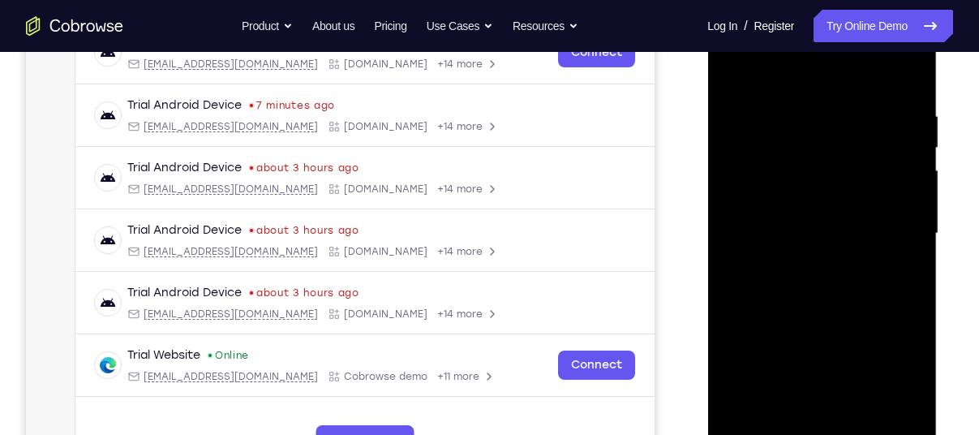
scroll to position [273, 0]
click at [730, 71] on div at bounding box center [822, 234] width 204 height 454
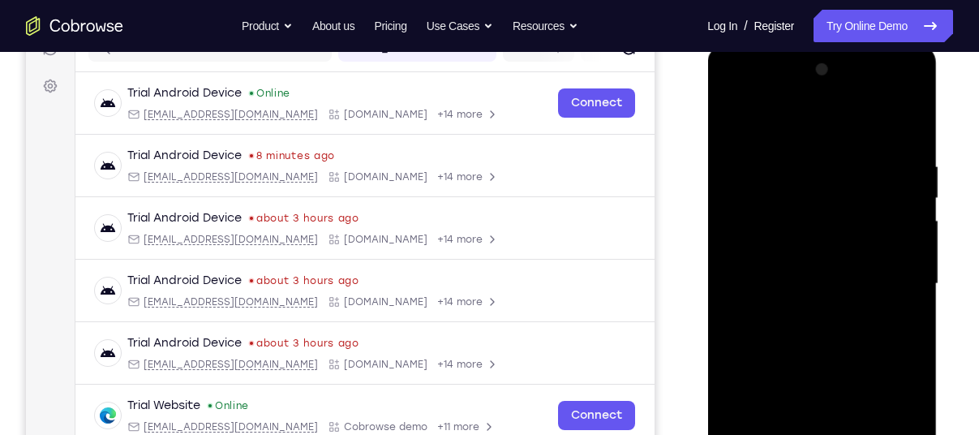
scroll to position [225, 0]
click at [842, 312] on div at bounding box center [822, 283] width 204 height 454
click at [814, 192] on div at bounding box center [822, 283] width 204 height 454
click at [833, 295] on div at bounding box center [822, 283] width 204 height 454
click at [794, 194] on div at bounding box center [822, 283] width 204 height 454
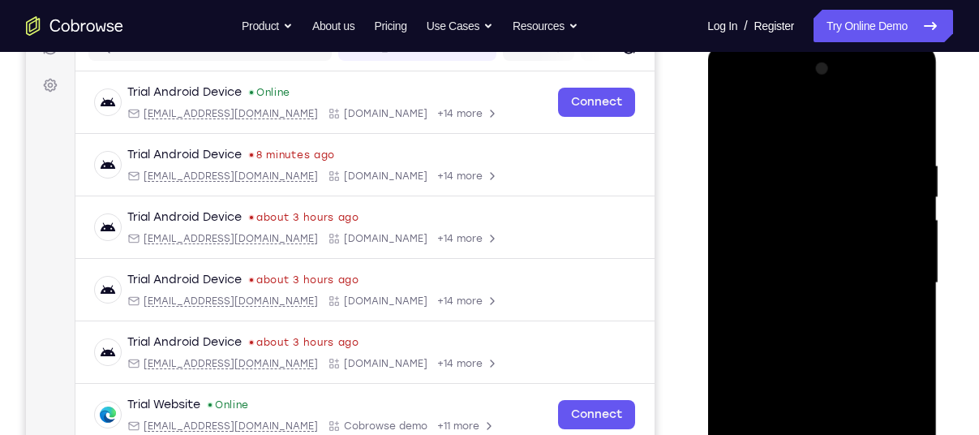
click at [794, 194] on div at bounding box center [822, 283] width 204 height 454
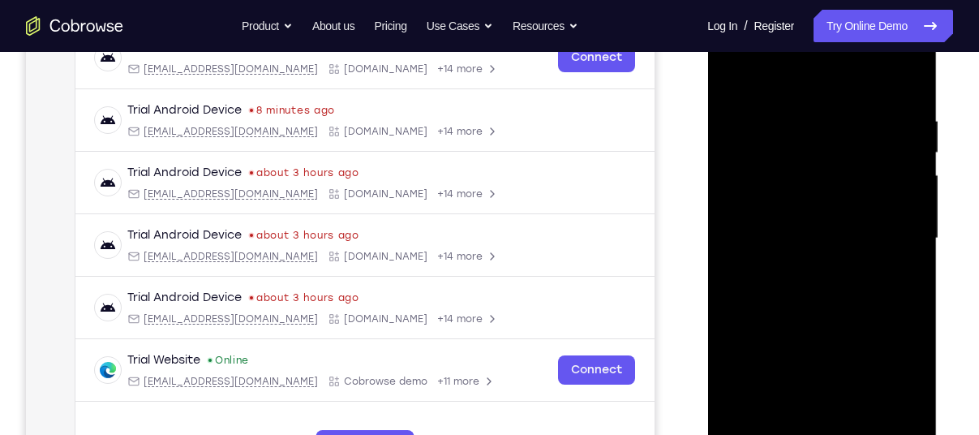
scroll to position [268, 0]
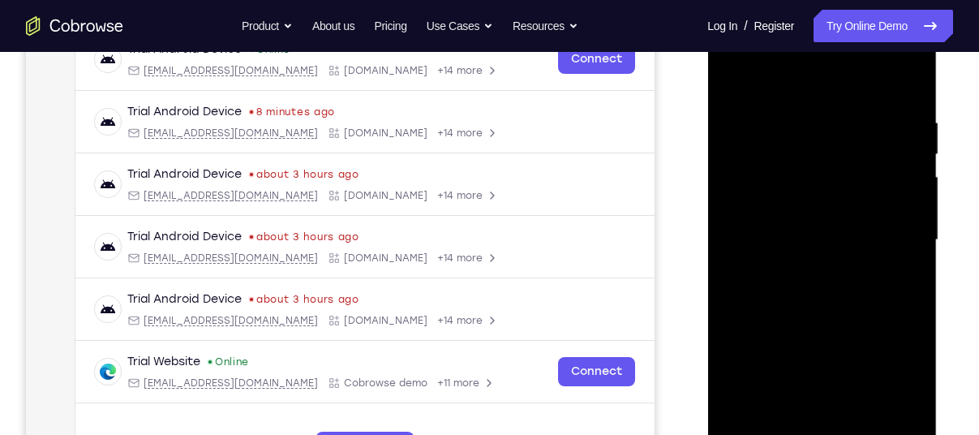
click at [802, 161] on div at bounding box center [822, 240] width 204 height 454
click at [819, 184] on div at bounding box center [822, 240] width 204 height 454
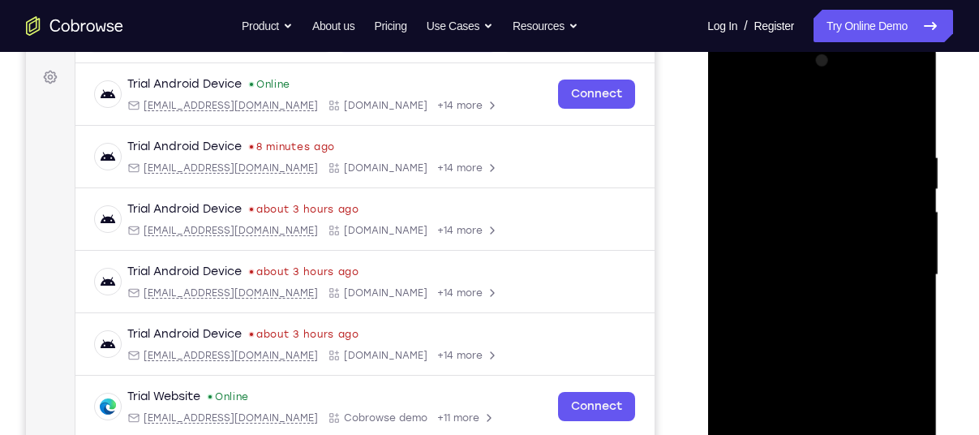
scroll to position [231, 0]
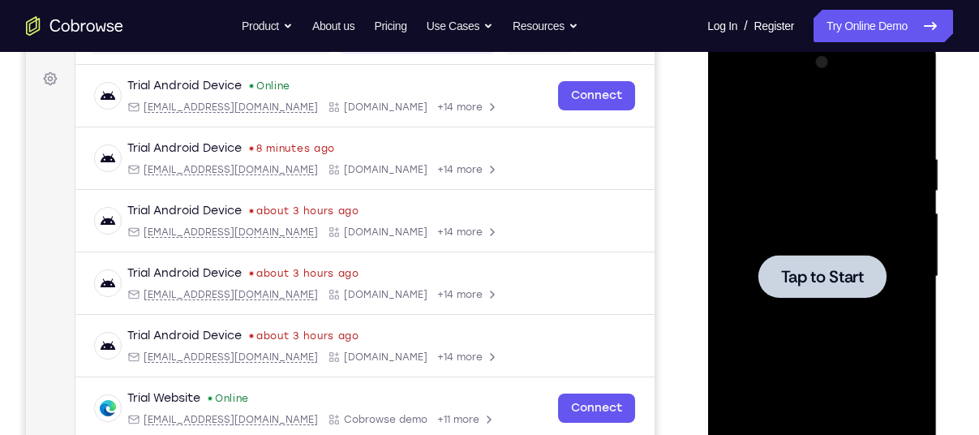
click at [828, 284] on span "Tap to Start" at bounding box center [822, 277] width 83 height 16
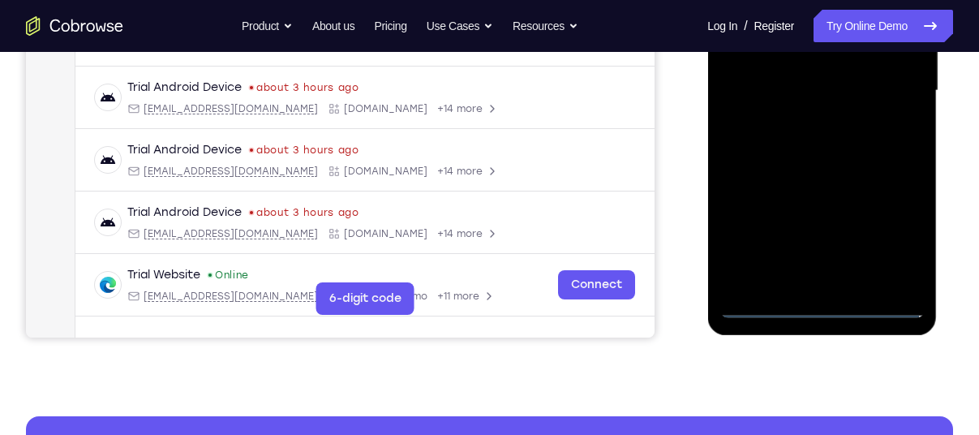
scroll to position [419, 0]
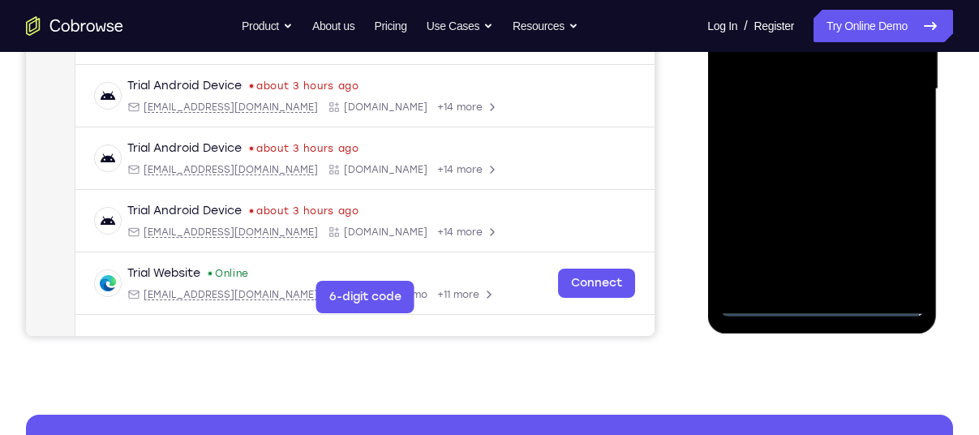
click at [762, 303] on div at bounding box center [822, 89] width 204 height 454
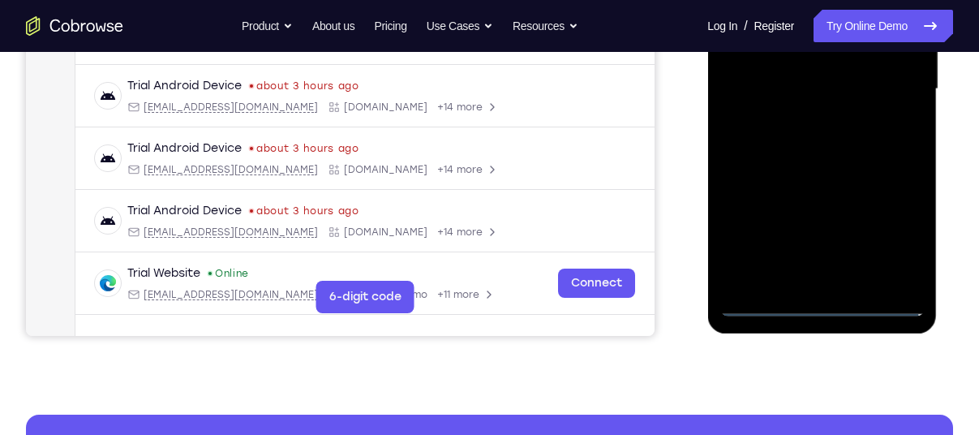
click at [762, 303] on div at bounding box center [822, 89] width 204 height 454
click at [885, 224] on div at bounding box center [822, 89] width 204 height 454
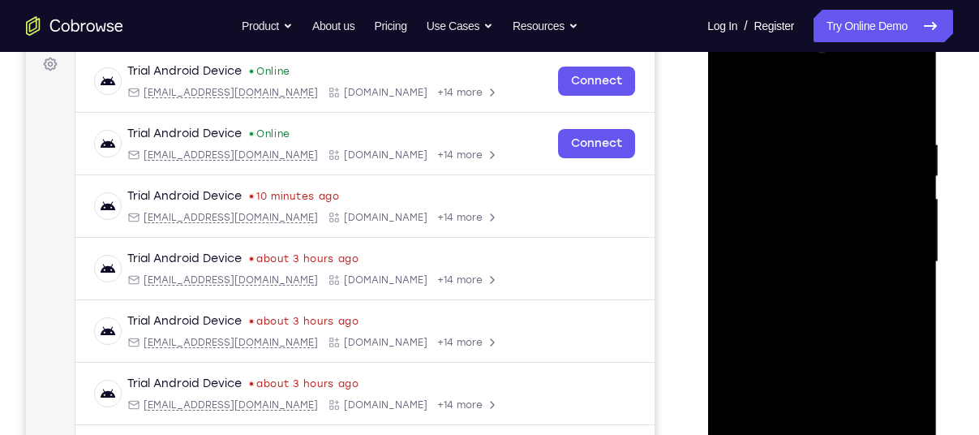
scroll to position [245, 0]
click at [813, 105] on div at bounding box center [822, 263] width 204 height 454
click at [892, 253] on div at bounding box center [822, 263] width 204 height 454
click at [844, 290] on div at bounding box center [822, 263] width 204 height 454
click at [812, 170] on div at bounding box center [822, 263] width 204 height 454
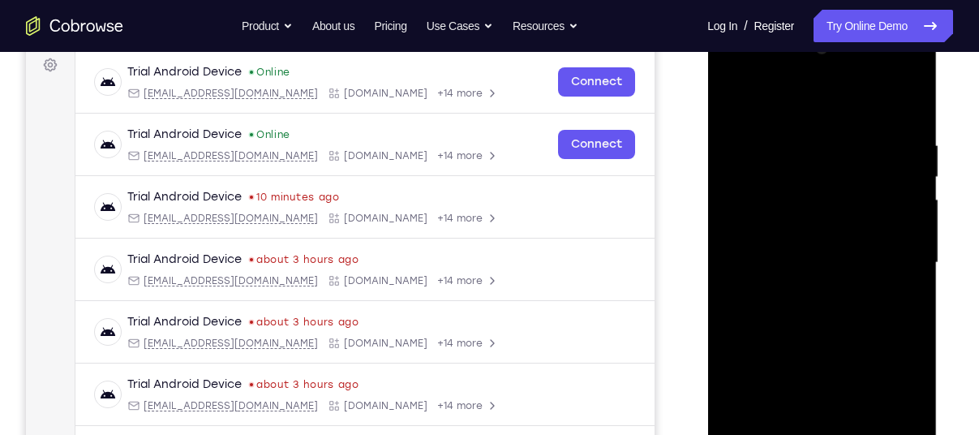
click at [835, 269] on div at bounding box center [822, 263] width 204 height 454
click at [821, 195] on div at bounding box center [822, 263] width 204 height 454
click at [818, 179] on div at bounding box center [822, 263] width 204 height 454
click at [824, 219] on div at bounding box center [822, 263] width 204 height 454
click at [773, 179] on div at bounding box center [822, 263] width 204 height 454
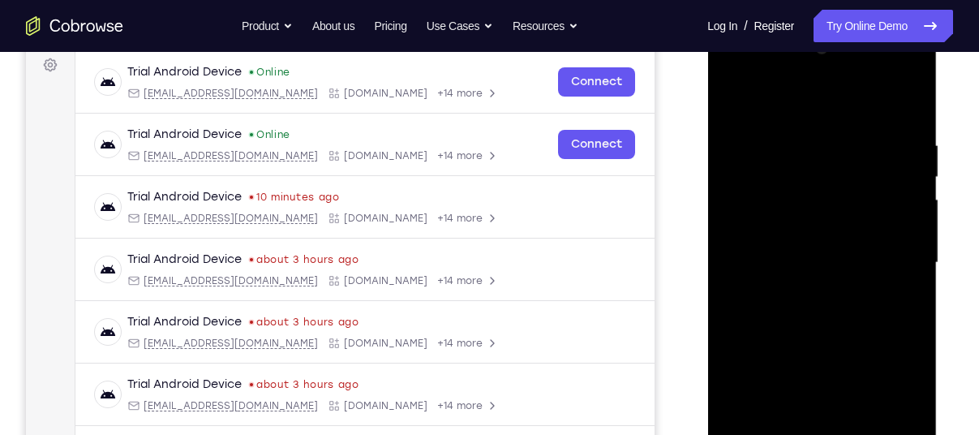
click at [799, 213] on div at bounding box center [822, 263] width 204 height 454
click at [787, 200] on div at bounding box center [822, 263] width 204 height 454
click at [911, 116] on div at bounding box center [822, 263] width 204 height 454
click at [786, 204] on div at bounding box center [822, 263] width 204 height 454
click at [803, 256] on div at bounding box center [822, 263] width 204 height 454
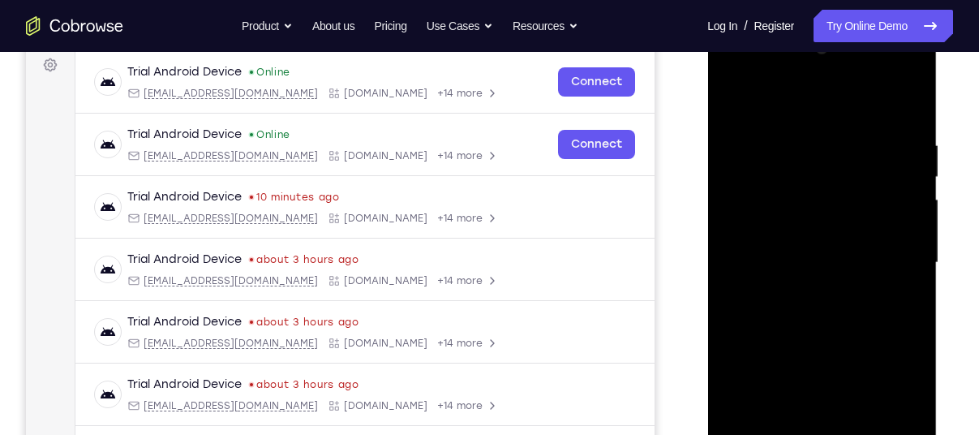
click at [904, 281] on div at bounding box center [822, 263] width 204 height 454
click at [768, 125] on div at bounding box center [822, 263] width 204 height 454
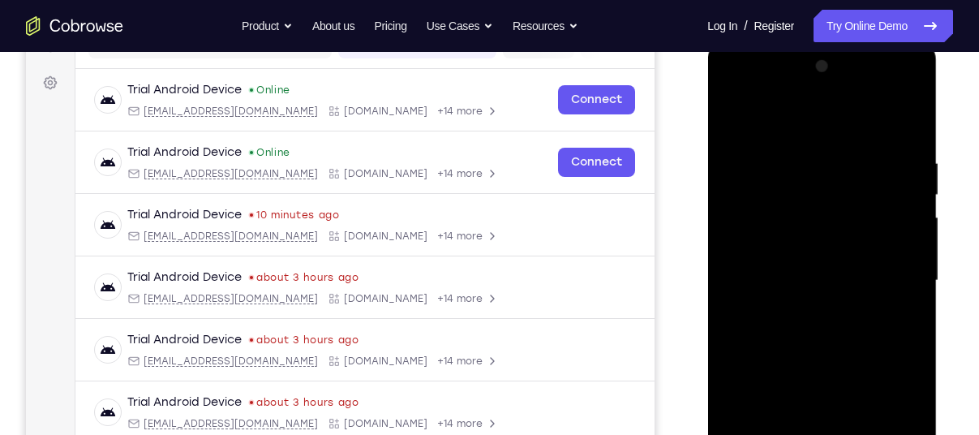
scroll to position [237, 0]
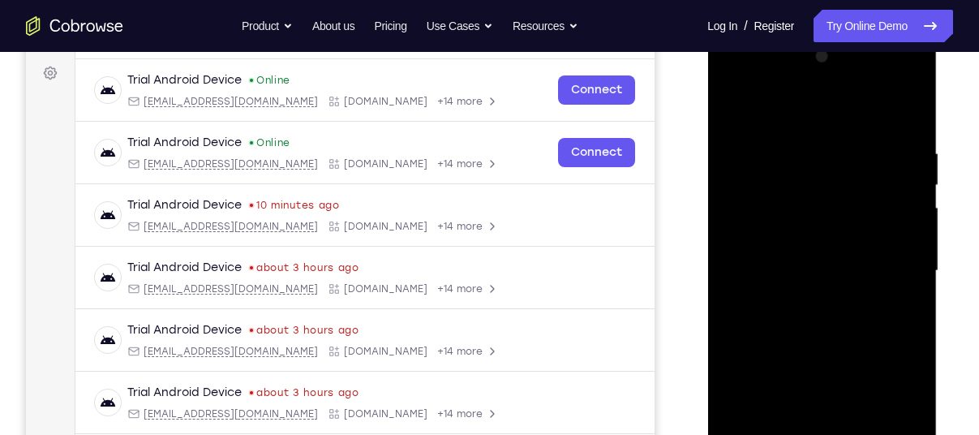
click at [820, 237] on div at bounding box center [822, 271] width 204 height 454
drag, startPoint x: 820, startPoint y: 237, endPoint x: 817, endPoint y: 265, distance: 27.8
click at [817, 265] on div at bounding box center [822, 271] width 204 height 454
click at [774, 133] on div at bounding box center [822, 271] width 204 height 454
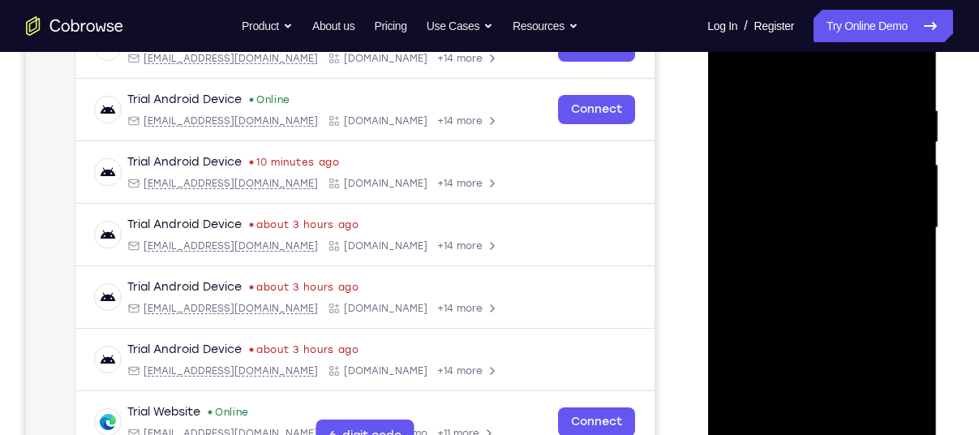
scroll to position [282, 0]
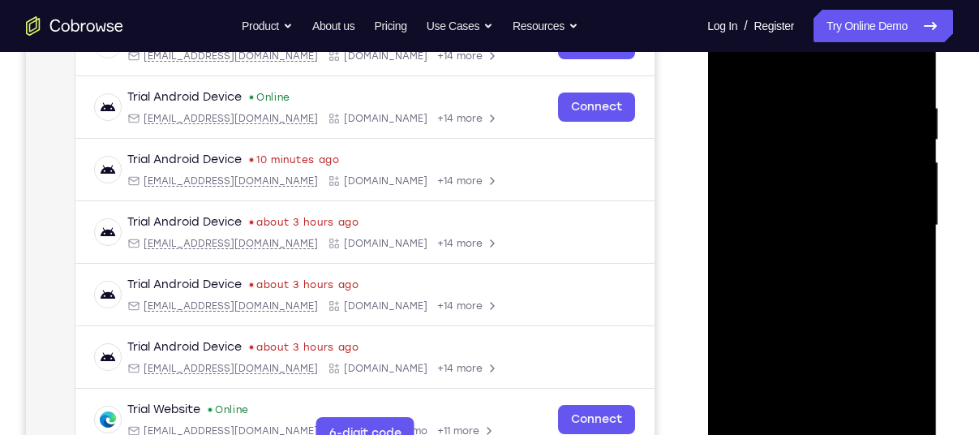
click at [867, 303] on div at bounding box center [822, 225] width 204 height 454
click at [839, 198] on div at bounding box center [822, 225] width 204 height 454
click at [824, 166] on div at bounding box center [822, 225] width 204 height 454
click at [873, 140] on div at bounding box center [822, 225] width 204 height 454
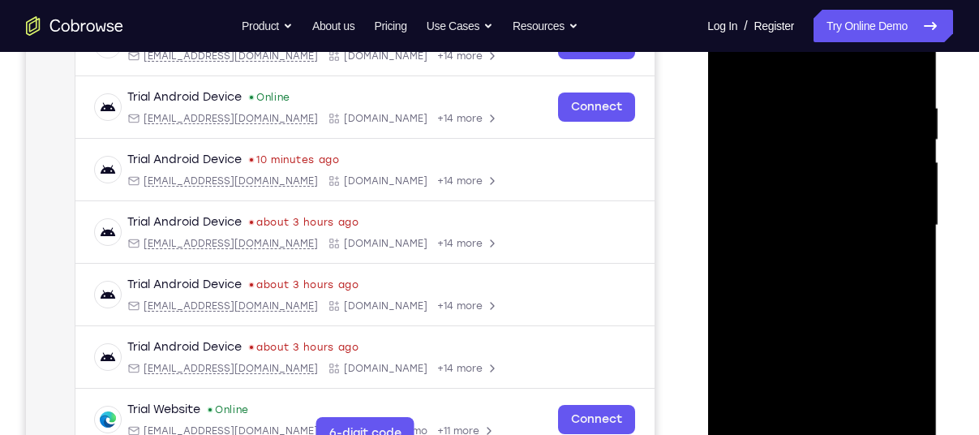
click at [768, 90] on div at bounding box center [822, 225] width 204 height 454
click at [821, 144] on div at bounding box center [822, 225] width 204 height 454
click at [774, 88] on div at bounding box center [822, 225] width 204 height 454
click at [829, 132] on div at bounding box center [822, 225] width 204 height 454
click at [774, 88] on div at bounding box center [822, 225] width 204 height 454
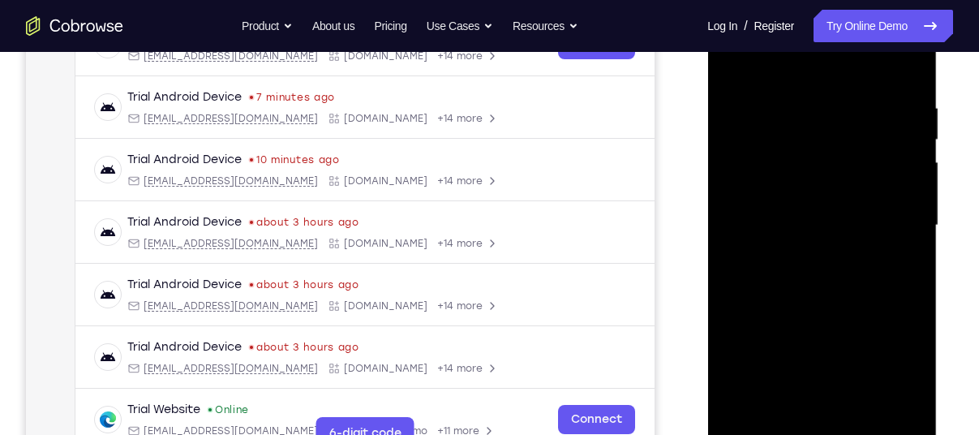
click at [828, 132] on div at bounding box center [822, 225] width 204 height 454
click at [774, 85] on div at bounding box center [822, 225] width 204 height 454
click at [824, 130] on div at bounding box center [822, 225] width 204 height 454
click at [776, 88] on div at bounding box center [822, 225] width 204 height 454
click at [827, 126] on div at bounding box center [822, 225] width 204 height 454
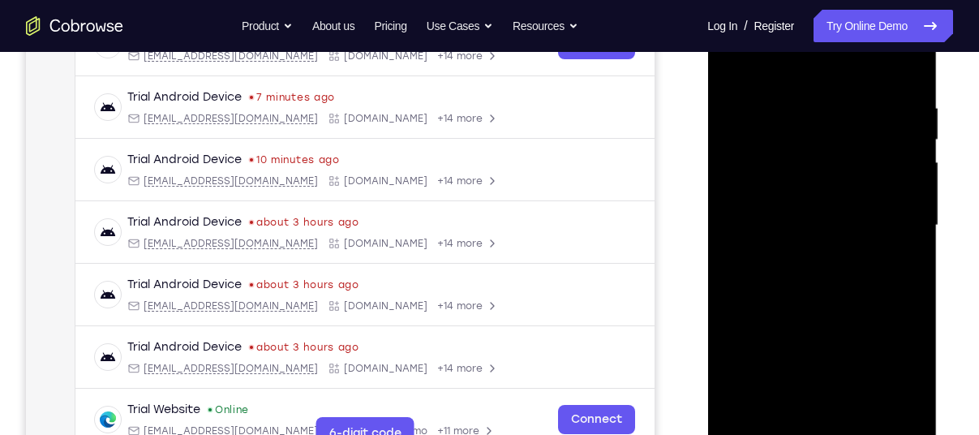
click at [820, 132] on div at bounding box center [822, 225] width 204 height 454
click at [774, 88] on div at bounding box center [822, 225] width 204 height 454
click at [829, 129] on div at bounding box center [822, 225] width 204 height 454
click at [778, 88] on div at bounding box center [822, 225] width 204 height 454
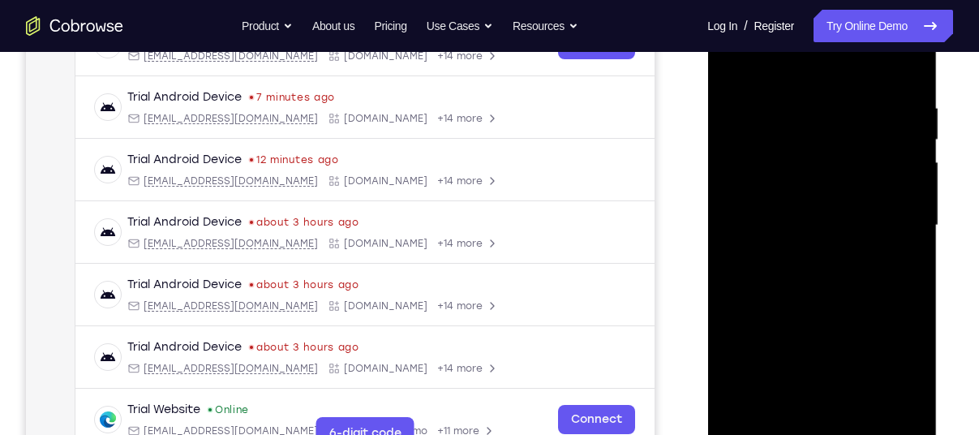
drag, startPoint x: 811, startPoint y: 154, endPoint x: 801, endPoint y: 281, distance: 127.0
click at [801, 281] on div at bounding box center [822, 225] width 204 height 454
click at [820, 204] on div at bounding box center [822, 225] width 204 height 454
click at [921, 134] on div at bounding box center [822, 225] width 204 height 454
click at [786, 149] on div at bounding box center [822, 225] width 204 height 454
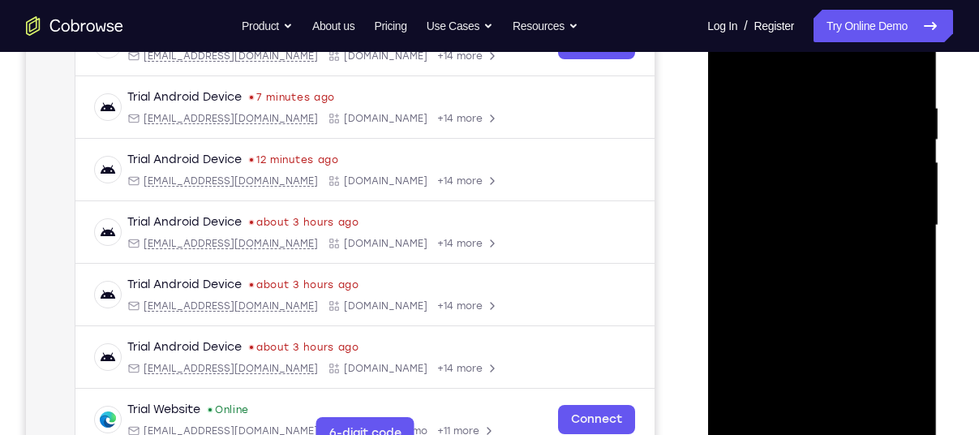
click at [786, 153] on div at bounding box center [822, 225] width 204 height 454
click at [773, 164] on div at bounding box center [822, 225] width 204 height 454
click at [773, 88] on div at bounding box center [822, 225] width 204 height 454
drag, startPoint x: 831, startPoint y: 157, endPoint x: 827, endPoint y: 388, distance: 231.3
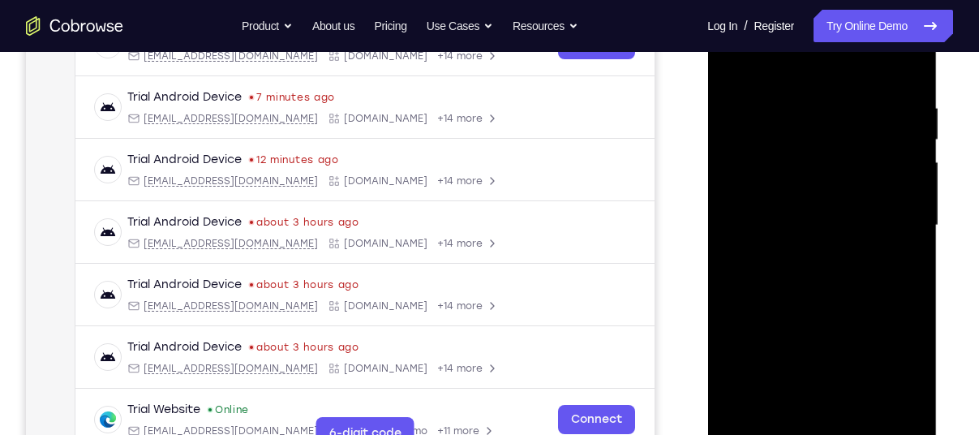
click at [827, 388] on div at bounding box center [822, 225] width 204 height 454
drag, startPoint x: 845, startPoint y: 184, endPoint x: 838, endPoint y: 294, distance: 109.7
click at [838, 294] on div at bounding box center [822, 225] width 204 height 454
click at [822, 137] on div at bounding box center [822, 225] width 204 height 454
click at [862, 301] on div at bounding box center [822, 225] width 204 height 454
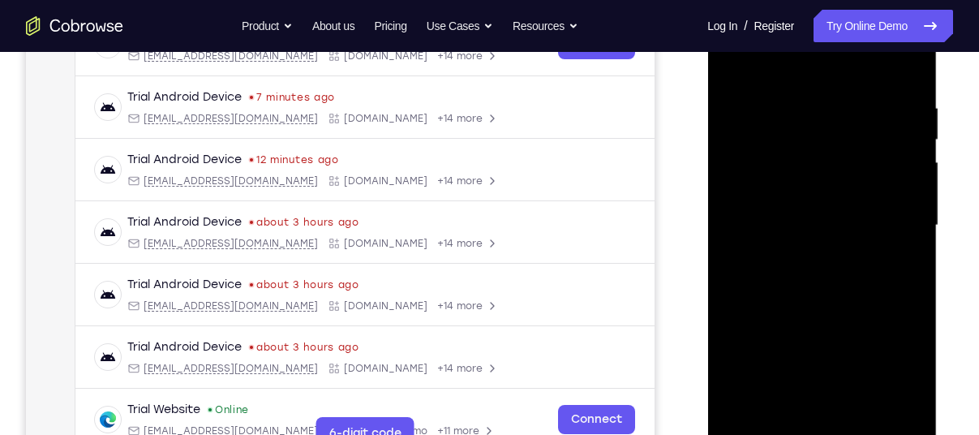
click at [859, 192] on div at bounding box center [822, 225] width 204 height 454
click at [826, 168] on div at bounding box center [822, 225] width 204 height 454
click at [850, 176] on div at bounding box center [822, 225] width 204 height 454
drag, startPoint x: 831, startPoint y: 229, endPoint x: 831, endPoint y: 243, distance: 14.6
click at [831, 243] on div at bounding box center [822, 225] width 204 height 454
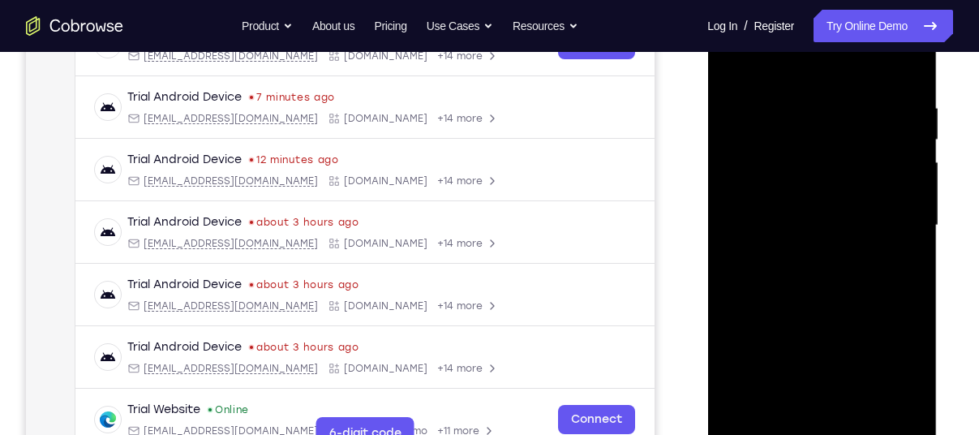
click at [831, 243] on div at bounding box center [822, 225] width 204 height 454
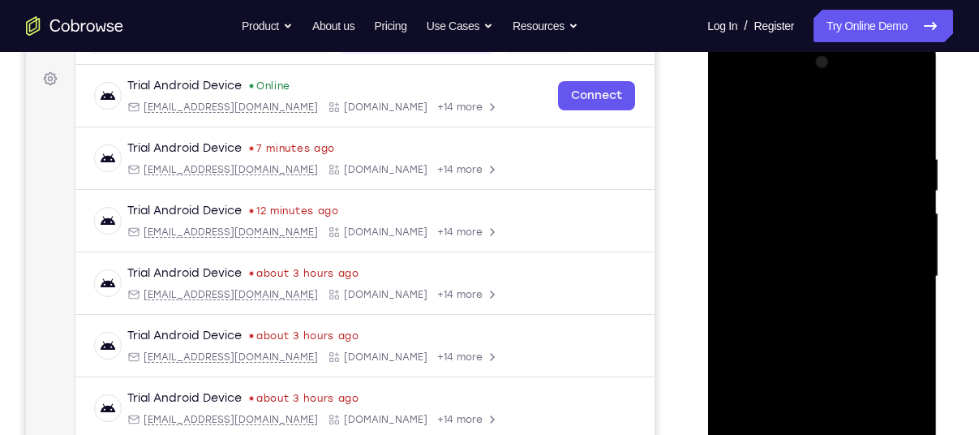
scroll to position [248, 0]
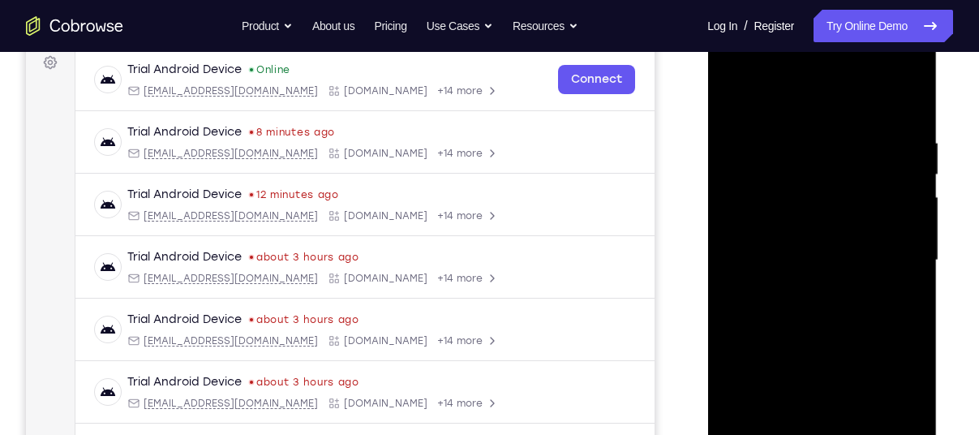
click at [893, 71] on div at bounding box center [822, 260] width 204 height 454
click at [915, 102] on div at bounding box center [822, 260] width 204 height 454
click at [737, 70] on div at bounding box center [822, 260] width 204 height 454
